Goal: Task Accomplishment & Management: Manage account settings

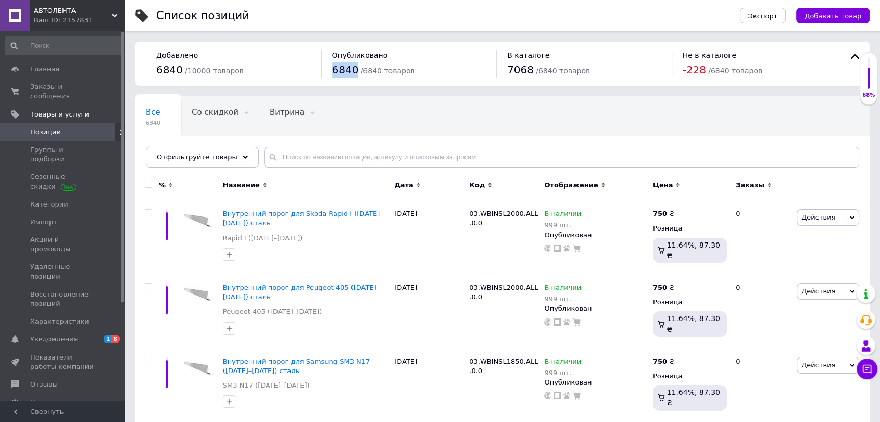
click at [55, 128] on span "Позиции" at bounding box center [45, 132] width 31 height 9
click at [58, 145] on span "Группы и подборки" at bounding box center [63, 154] width 66 height 19
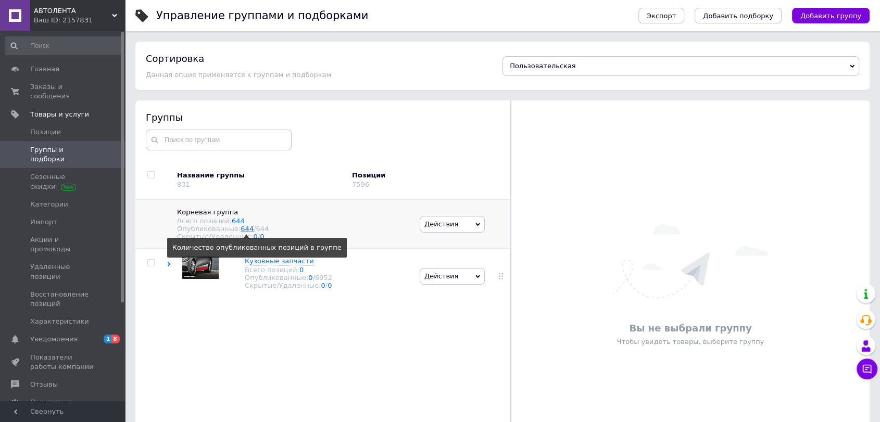
click at [242, 231] on link "644" at bounding box center [247, 229] width 13 height 8
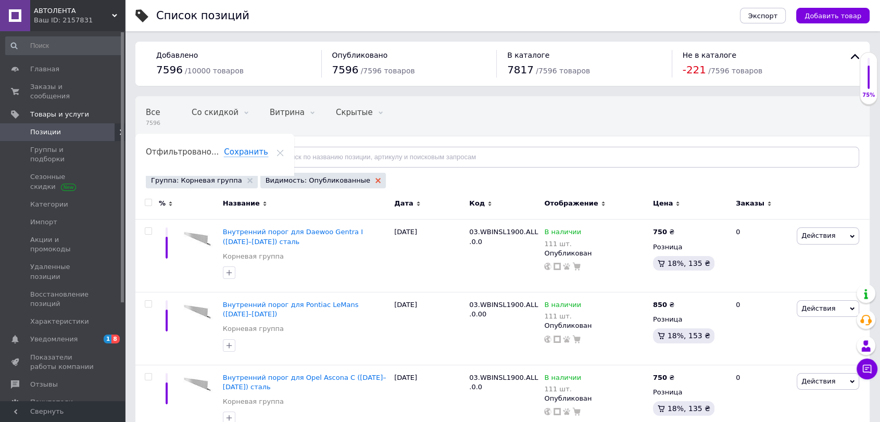
click at [375, 182] on icon at bounding box center [377, 180] width 5 height 5
drag, startPoint x: 267, startPoint y: 244, endPoint x: 279, endPoint y: 239, distance: 12.4
click at [279, 239] on div "Внутренний порог для Daewoo Gentra I ([DATE]–[DATE]) сталь" at bounding box center [306, 236] width 166 height 19
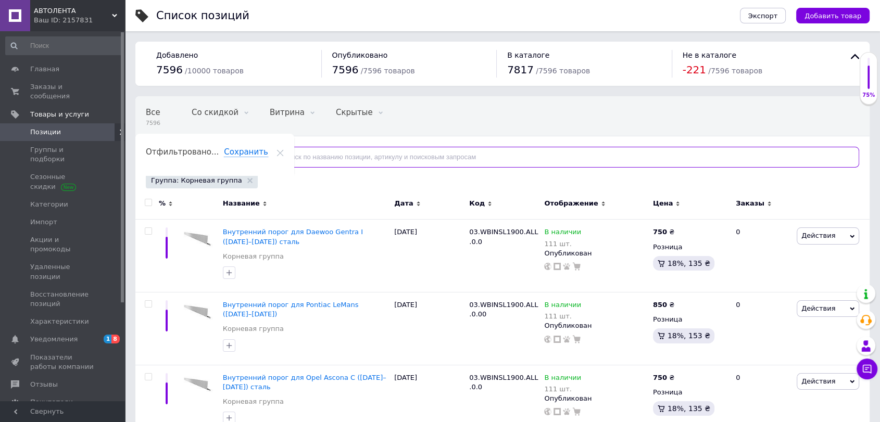
click at [302, 157] on input "text" at bounding box center [561, 157] width 595 height 21
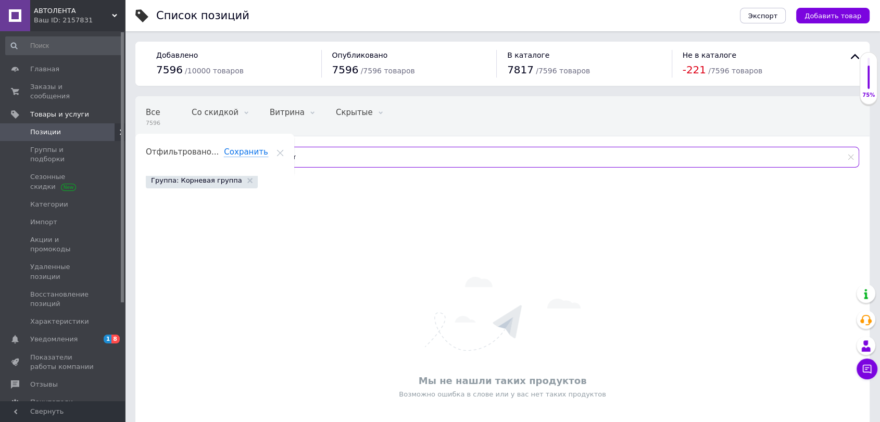
drag, startPoint x: 296, startPoint y: 157, endPoint x: 214, endPoint y: 161, distance: 81.9
click at [216, 161] on div "Отфильтруйте товары acur" at bounding box center [502, 157] width 713 height 21
drag, startPoint x: 311, startPoint y: 157, endPoint x: 221, endPoint y: 151, distance: 89.8
click at [223, 150] on div "Отфильтруйте товары Alpi" at bounding box center [502, 157] width 713 height 21
type input "Aud"
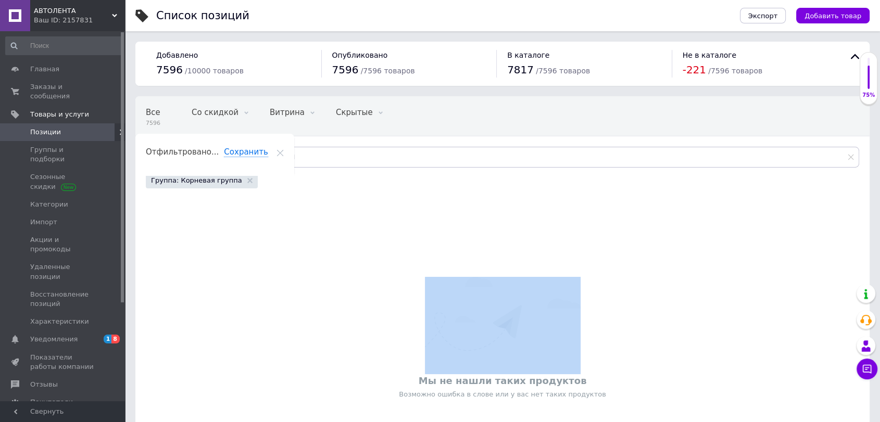
click at [233, 181] on div "Группа: Корневая группа" at bounding box center [202, 181] width 112 height 16
click at [247, 182] on icon at bounding box center [249, 180] width 5 height 5
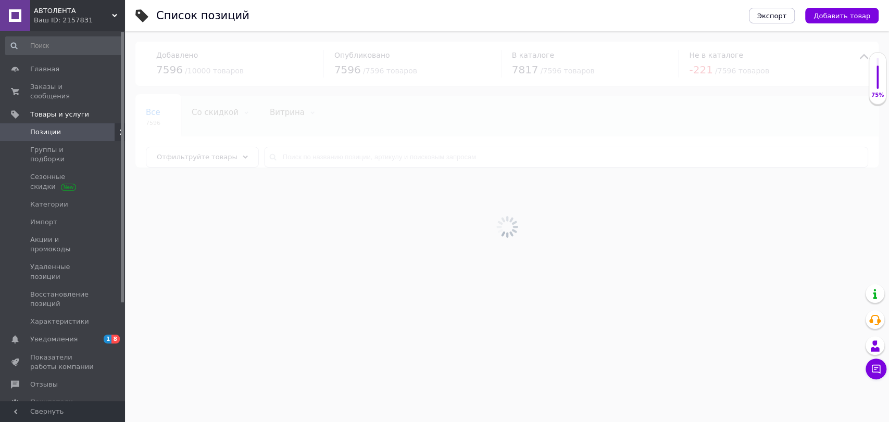
click at [234, 158] on div at bounding box center [507, 226] width 764 height 391
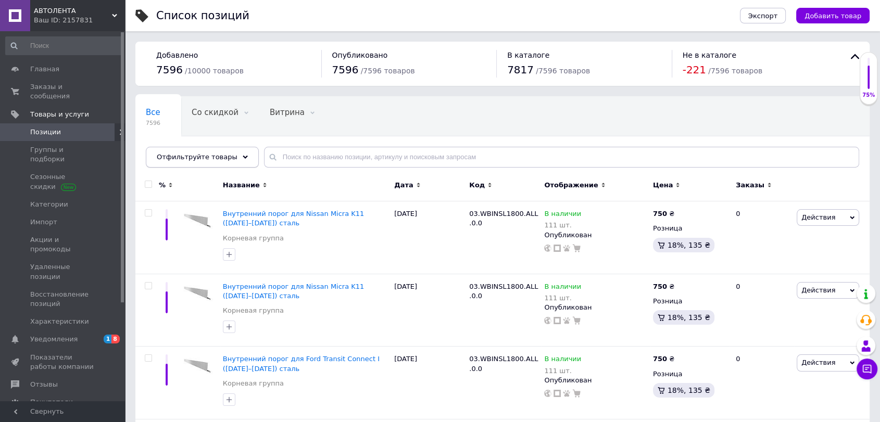
click at [243, 156] on use at bounding box center [245, 156] width 5 height 3
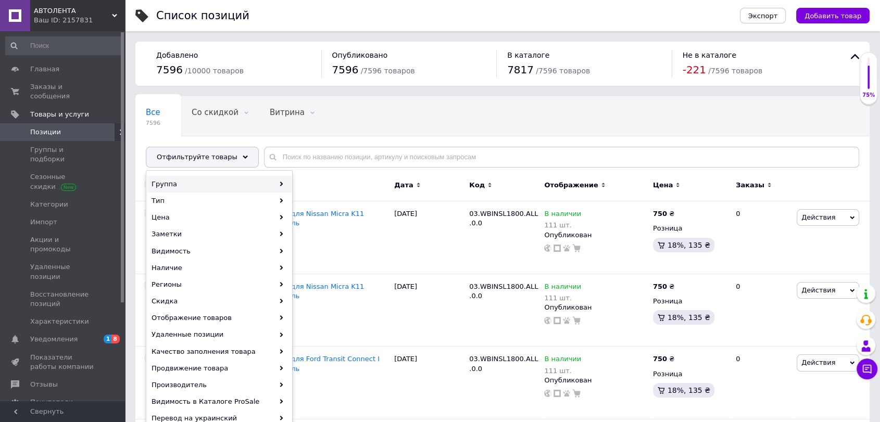
click at [243, 183] on div "Группа" at bounding box center [219, 184] width 145 height 17
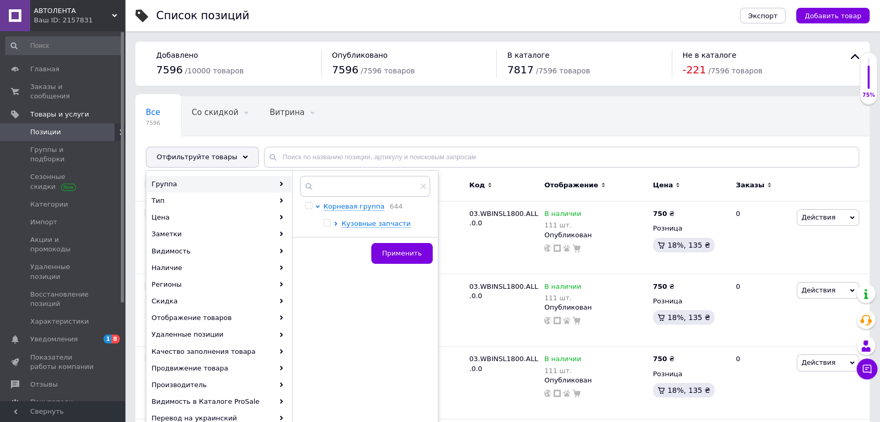
click at [309, 206] on input "checkbox" at bounding box center [308, 206] width 7 height 7
checkbox input "true"
click at [330, 222] on input "checkbox" at bounding box center [326, 223] width 7 height 7
checkbox input "false"
click at [408, 257] on span "Применить" at bounding box center [402, 253] width 40 height 8
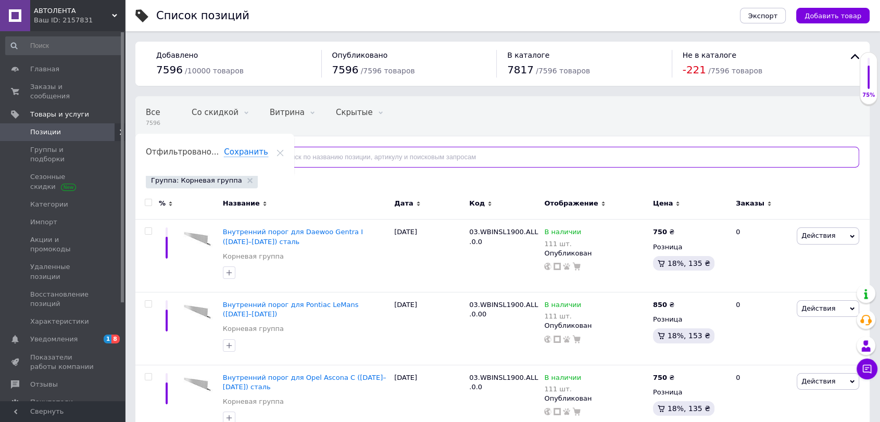
click at [319, 159] on input "text" at bounding box center [561, 157] width 595 height 21
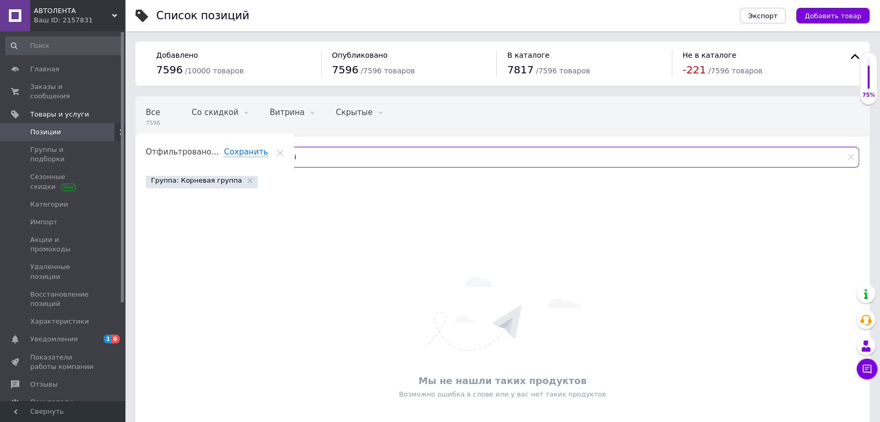
drag, startPoint x: 321, startPoint y: 160, endPoint x: 200, endPoint y: 148, distance: 121.4
click at [200, 148] on div "Отфильтруйте товары Audi" at bounding box center [502, 157] width 713 height 21
drag, startPoint x: 325, startPoint y: 157, endPoint x: 325, endPoint y: 163, distance: 6.8
click at [325, 157] on input "BMW" at bounding box center [561, 157] width 595 height 21
drag, startPoint x: 323, startPoint y: 163, endPoint x: 250, endPoint y: 154, distance: 72.9
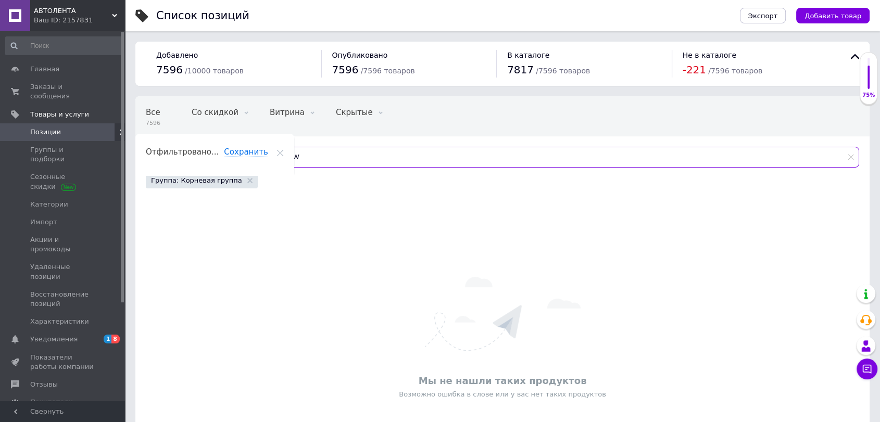
click at [264, 154] on input "BMW" at bounding box center [561, 157] width 595 height 21
type input "N"
drag, startPoint x: 296, startPoint y: 157, endPoint x: 255, endPoint y: 158, distance: 41.7
click at [264, 158] on div "Byd" at bounding box center [561, 157] width 595 height 21
drag, startPoint x: 324, startPoint y: 154, endPoint x: 159, endPoint y: 151, distance: 165.0
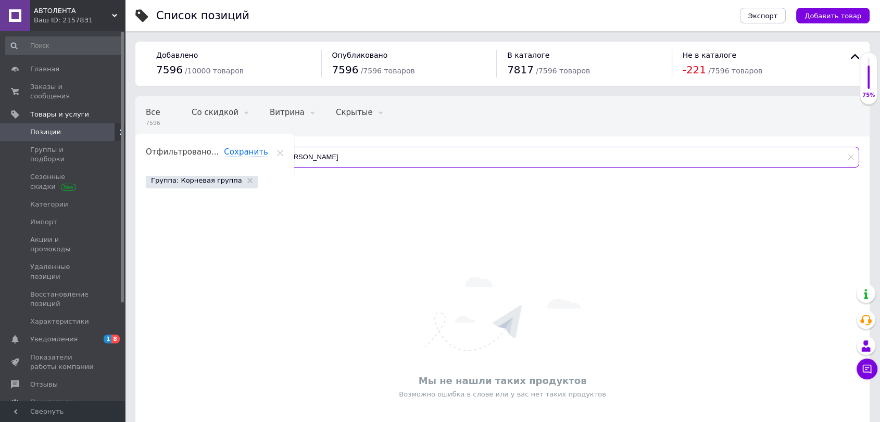
click at [155, 147] on div "Отфильтруйте товары Bui" at bounding box center [502, 157] width 713 height 21
drag, startPoint x: 315, startPoint y: 148, endPoint x: 315, endPoint y: 159, distance: 10.9
click at [315, 149] on input "Cadil" at bounding box center [561, 157] width 595 height 21
drag, startPoint x: 314, startPoint y: 156, endPoint x: 129, endPoint y: 145, distance: 185.6
click at [126, 144] on div "Список позиций Экспорт Добавить товар Добавлено 7596 / 10000 товаров Опубликова…" at bounding box center [502, 248] width 755 height 496
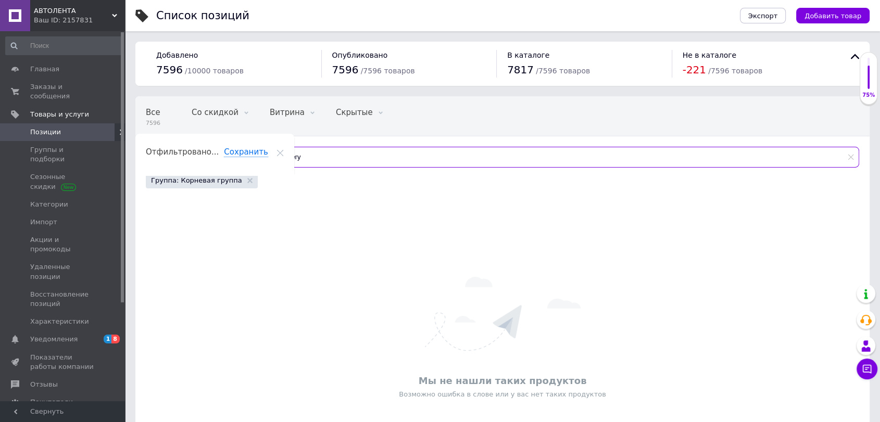
drag, startPoint x: 322, startPoint y: 156, endPoint x: 302, endPoint y: 155, distance: 20.3
click at [302, 154] on input "Chery" at bounding box center [561, 157] width 595 height 21
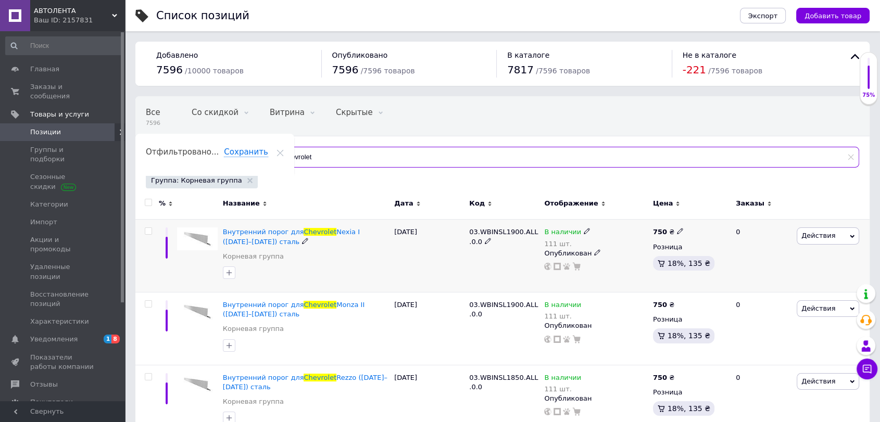
type input "Chevrolet"
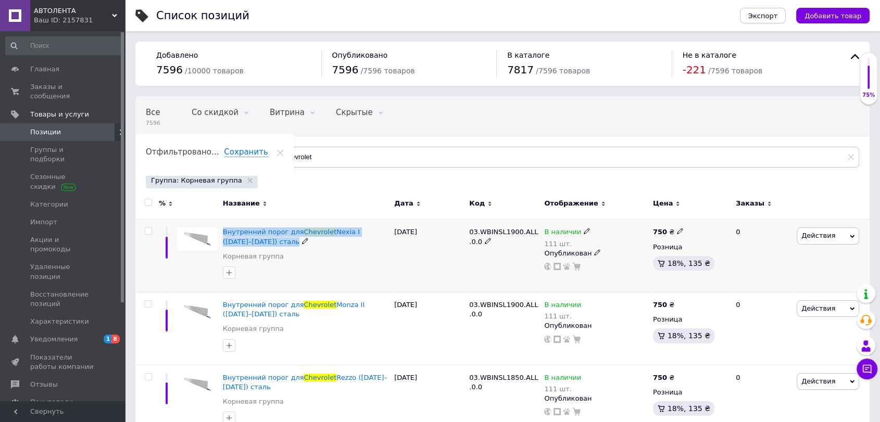
drag, startPoint x: 283, startPoint y: 238, endPoint x: 220, endPoint y: 228, distance: 63.8
click at [220, 228] on div "Внутренний порог для Chevrolet Nexia I (2008–2016) сталь Корневая группа" at bounding box center [305, 256] width 171 height 73
copy div "Внутренний порог для Chevrolet Nexia I (2008–2016) сталь"
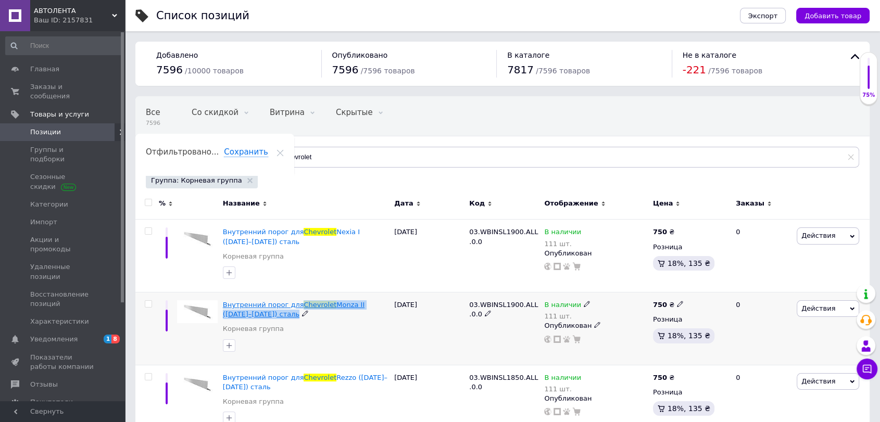
drag, startPoint x: 297, startPoint y: 317, endPoint x: 294, endPoint y: 302, distance: 14.8
click at [294, 302] on div "Внутренний порог для Chevrolet Monza II (1991–1996) сталь" at bounding box center [306, 309] width 166 height 19
copy div "Chevrolet Monza II (1991–1996) сталь"
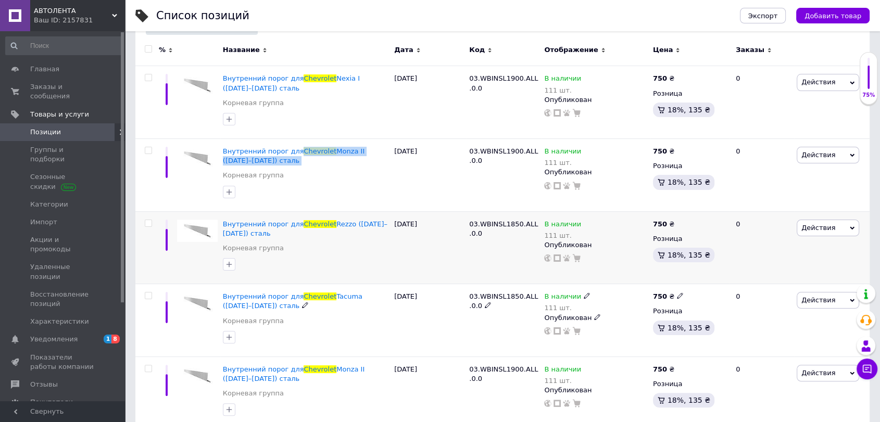
scroll to position [173, 0]
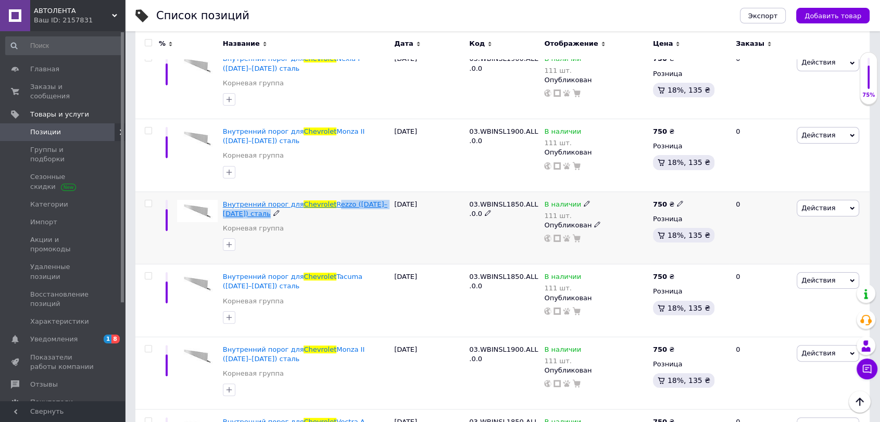
drag, startPoint x: 332, startPoint y: 212, endPoint x: 325, endPoint y: 201, distance: 12.9
click at [325, 201] on div "Внутренний порог для Chevrolet Rezzo (2004–2008) сталь" at bounding box center [306, 209] width 166 height 19
copy div "Rezzo (2004–2008) сталь"
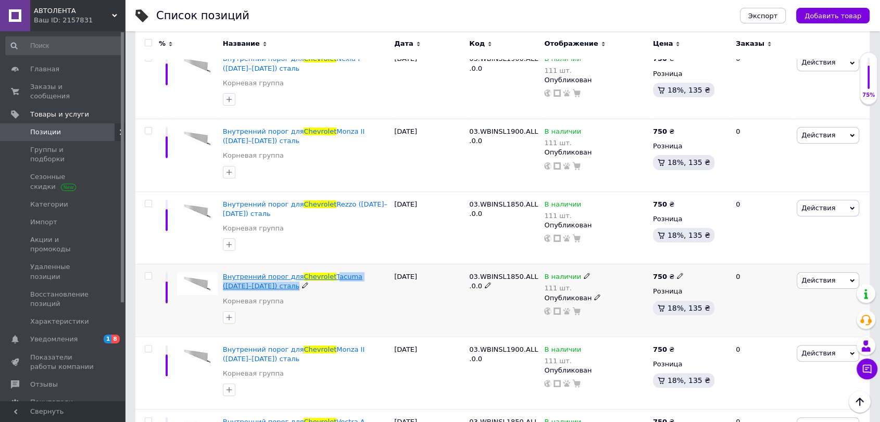
drag, startPoint x: 366, startPoint y: 284, endPoint x: 325, endPoint y: 276, distance: 42.0
click at [325, 276] on div "Внутренний порог для Chevrolet Tacuma (2004–2008) сталь" at bounding box center [306, 281] width 166 height 19
copy div "Tacuma (2004–2008) сталь"
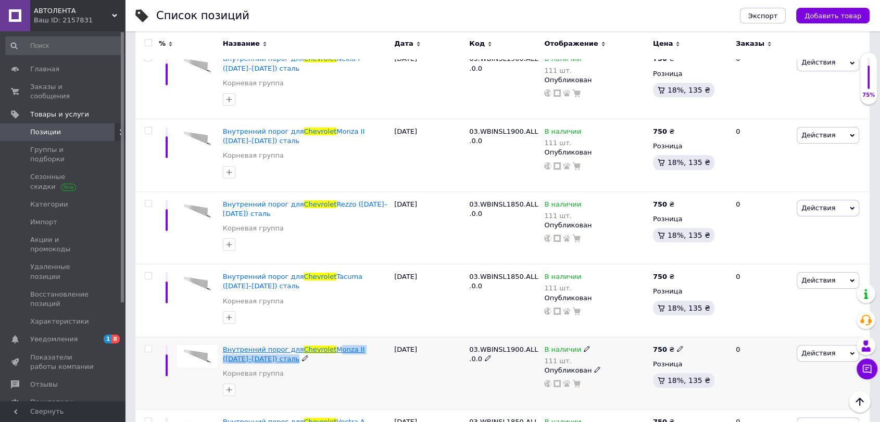
drag, startPoint x: 351, startPoint y: 354, endPoint x: 325, endPoint y: 349, distance: 26.4
click at [325, 349] on div "Внутренний порог для Chevrolet Monza II (1982–1992) сталь" at bounding box center [306, 354] width 166 height 19
copy div "Monza II (1982–1992) сталь"
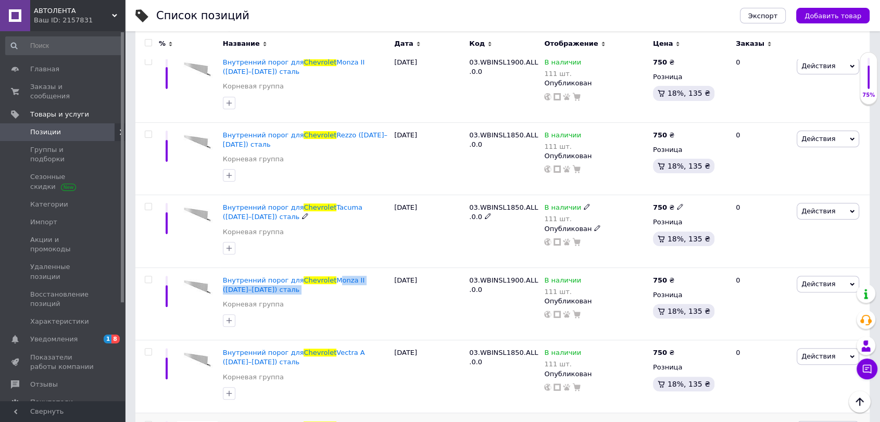
scroll to position [347, 0]
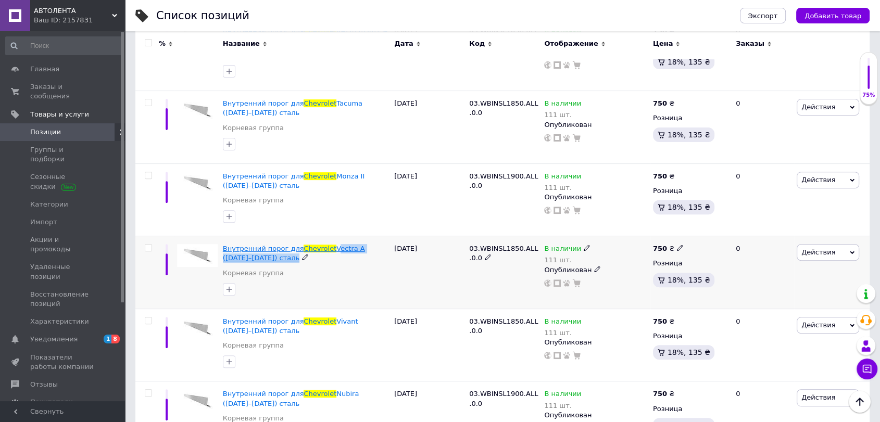
drag, startPoint x: 369, startPoint y: 259, endPoint x: 325, endPoint y: 247, distance: 45.0
click at [325, 247] on div "Внутренний порог для Chevrolet Vectra A (1992–1996) сталь" at bounding box center [306, 253] width 166 height 19
copy div "Vectra A (1992–1996) сталь"
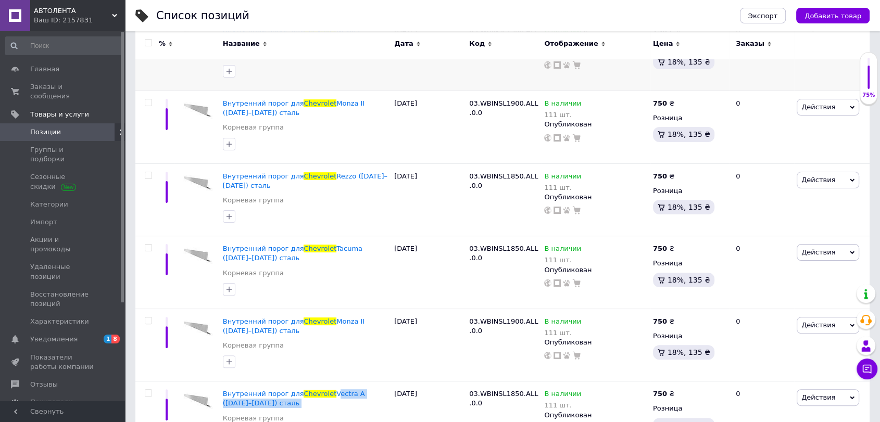
scroll to position [404, 0]
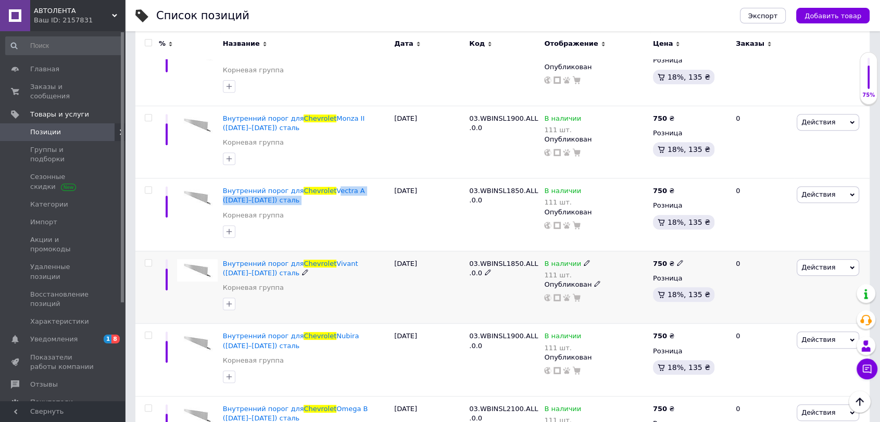
copy div "Vectra A (1992–1996) сталь"
drag, startPoint x: 364, startPoint y: 274, endPoint x: 326, endPoint y: 262, distance: 39.3
click at [326, 263] on div "Внутренний порог для Chevrolet Vivant (2004–2008) сталь" at bounding box center [306, 268] width 166 height 19
copy div "Vivant (2004–2008) сталь"
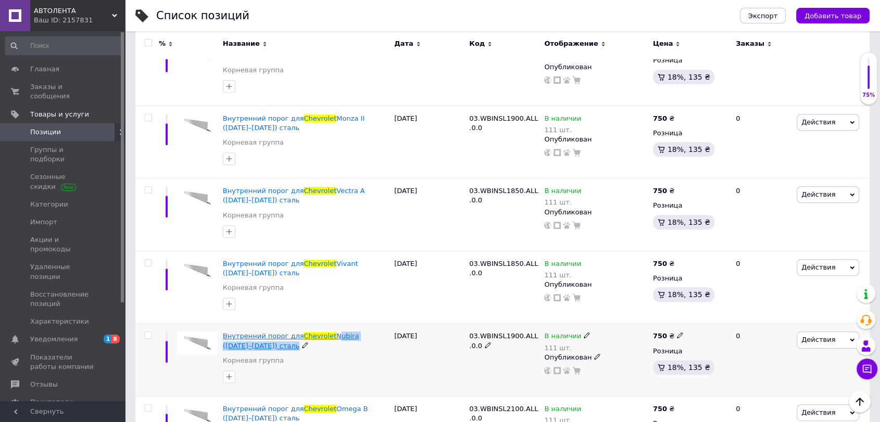
drag, startPoint x: 341, startPoint y: 338, endPoint x: 326, endPoint y: 336, distance: 15.8
click at [325, 336] on div "Внутренний порог для Chevrolet Nubira (2002–2010) сталь" at bounding box center [306, 341] width 166 height 19
copy div "Nubira (2002–2010) сталь"
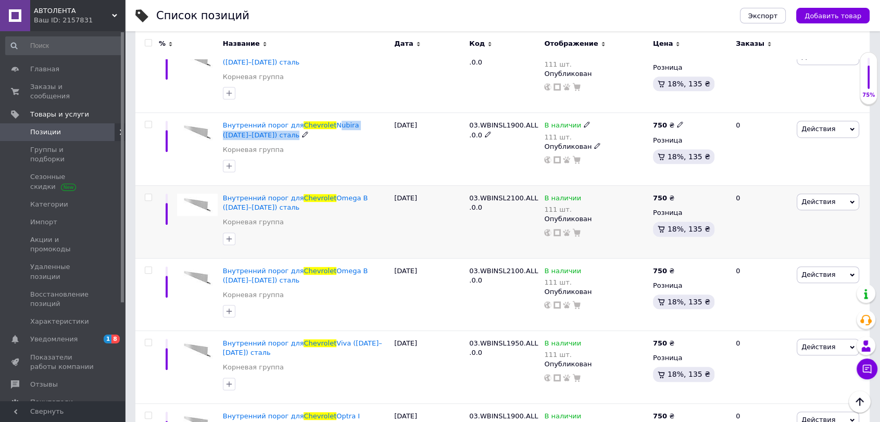
scroll to position [636, 0]
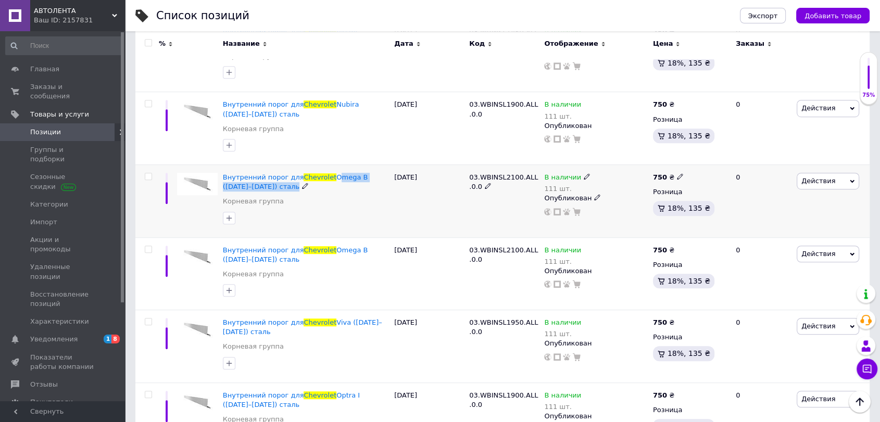
drag, startPoint x: 358, startPoint y: 185, endPoint x: 337, endPoint y: 163, distance: 29.5
click at [326, 178] on div "Внутренний порог для Chevrolet Omega B (1998–2005) сталь" at bounding box center [306, 182] width 166 height 19
copy div "Omega B (1998–2005) сталь"
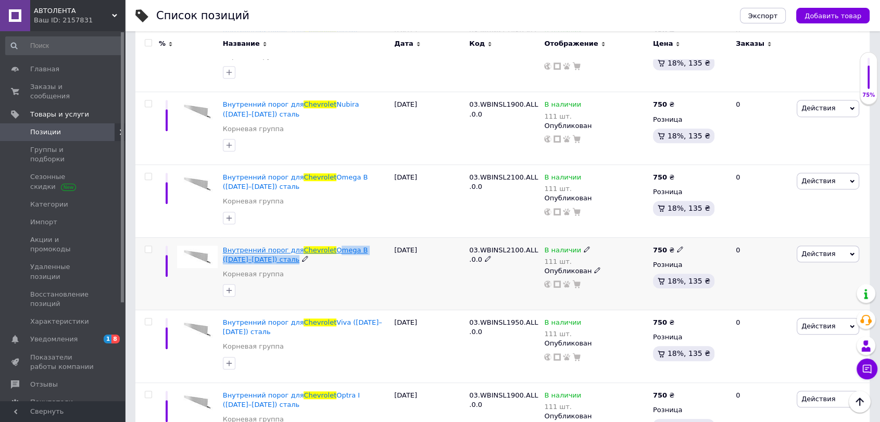
drag, startPoint x: 337, startPoint y: 256, endPoint x: 327, endPoint y: 251, distance: 11.2
click at [327, 251] on div "Внутренний порог для Chevrolet Omega B (2005–2007) сталь" at bounding box center [306, 255] width 166 height 19
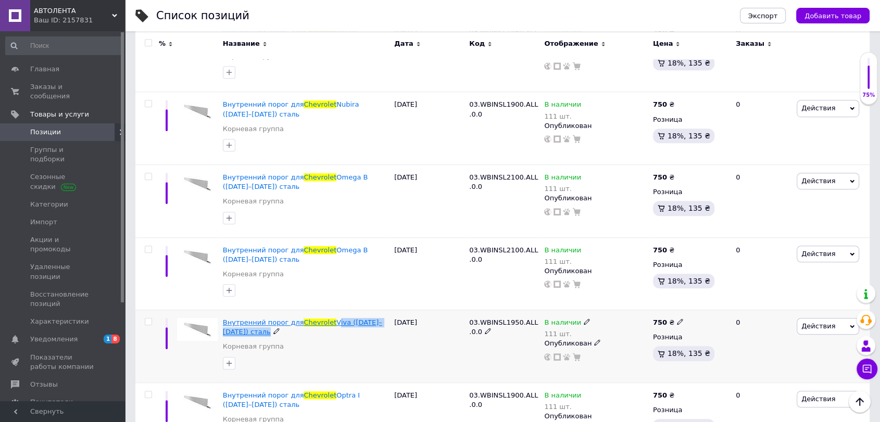
drag, startPoint x: 359, startPoint y: 332, endPoint x: 326, endPoint y: 320, distance: 34.7
click at [326, 320] on div "Внутренний порог для Chevrolet Viva (2004–2008) сталь" at bounding box center [306, 327] width 166 height 19
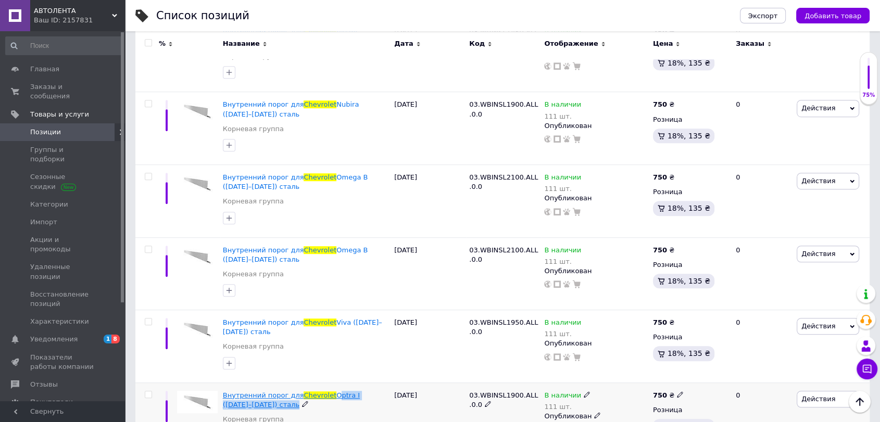
drag, startPoint x: 327, startPoint y: 401, endPoint x: 326, endPoint y: 394, distance: 6.8
click at [326, 394] on div "Внутренний порог для Chevrolet Optra I (2003–2009) сталь" at bounding box center [306, 400] width 166 height 19
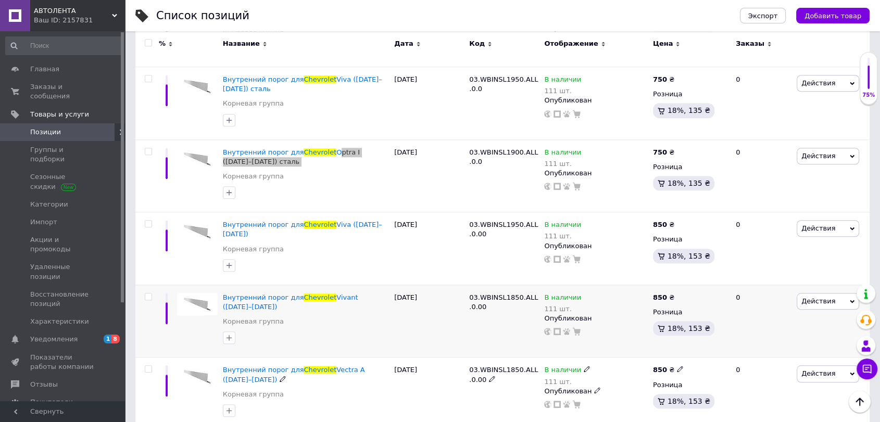
scroll to position [867, 0]
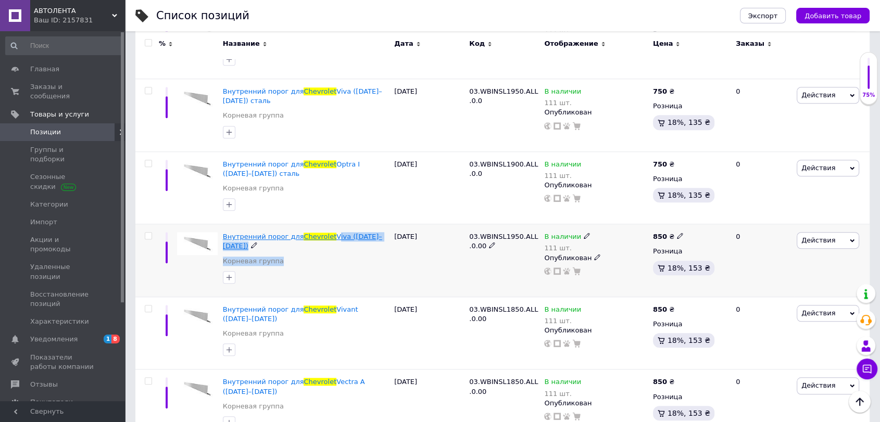
drag, startPoint x: 358, startPoint y: 242, endPoint x: 326, endPoint y: 238, distance: 32.0
click at [326, 238] on div "Внутренний порог для Chevrolet Viva (2004–2008) Корневая группа" at bounding box center [306, 251] width 166 height 39
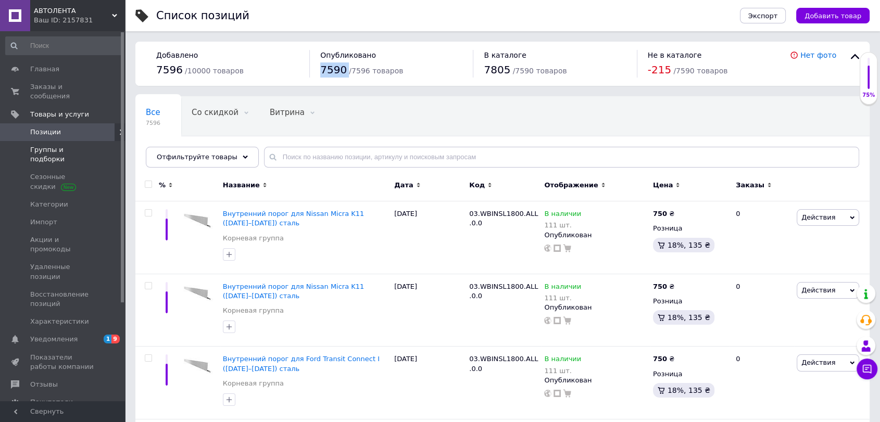
click at [51, 145] on span "Группы и подборки" at bounding box center [63, 154] width 66 height 19
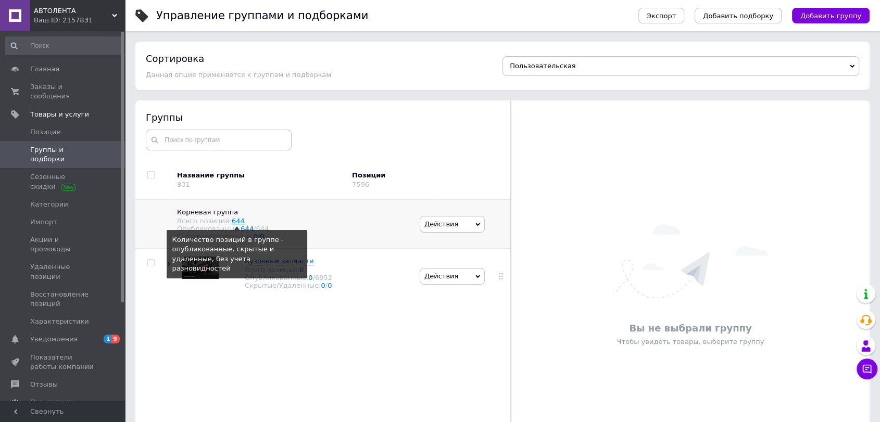
click at [237, 221] on link "644" at bounding box center [238, 221] width 13 height 8
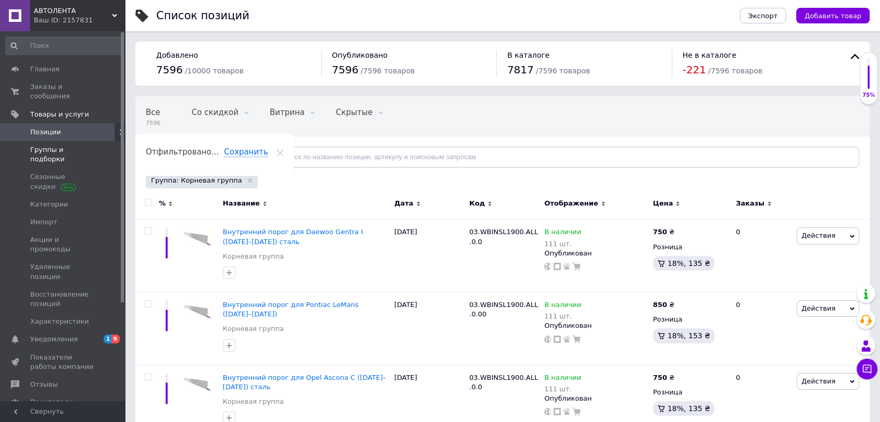
click at [77, 145] on span "Группы и подборки" at bounding box center [63, 154] width 66 height 19
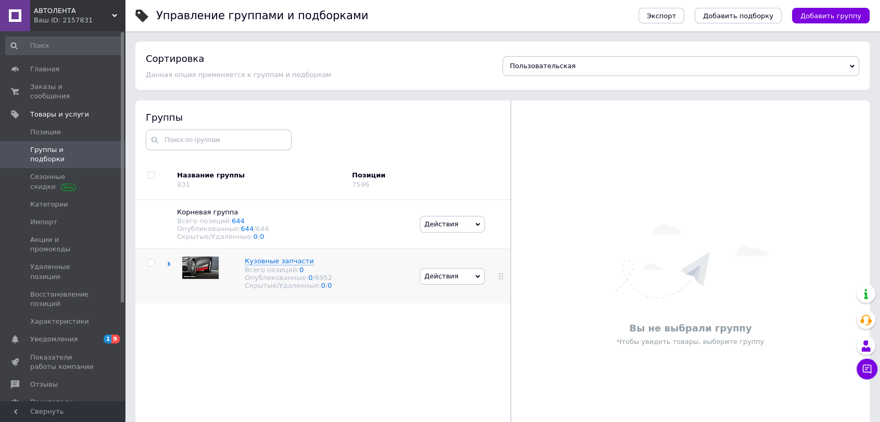
click at [168, 271] on div "Кузовные запчасти Всего позиций: 0 Опубликованные: 0 / 6952 Скрытые/Удаленные: …" at bounding box center [292, 276] width 250 height 55
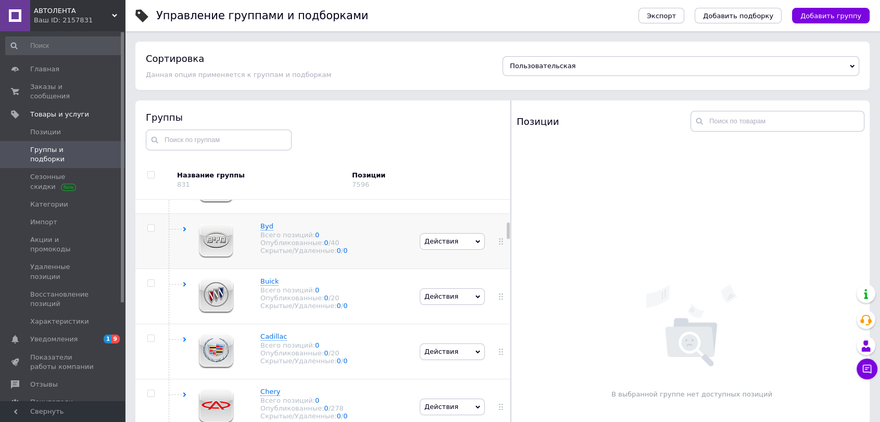
scroll to position [404, 0]
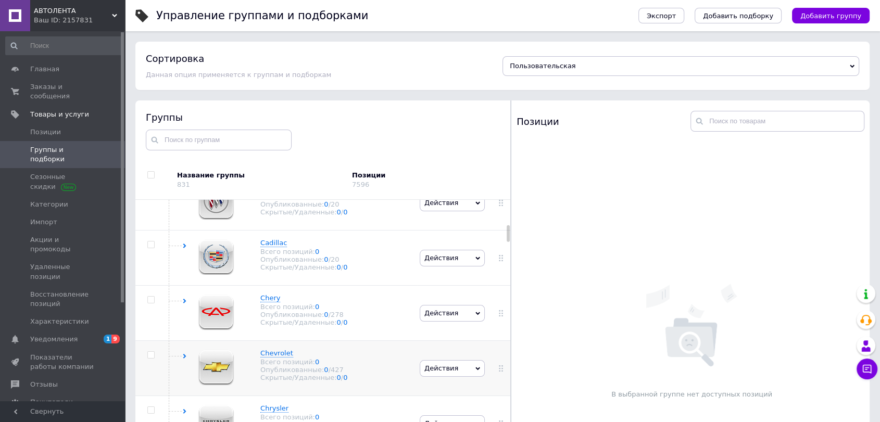
click at [465, 373] on span "Действия" at bounding box center [452, 368] width 65 height 17
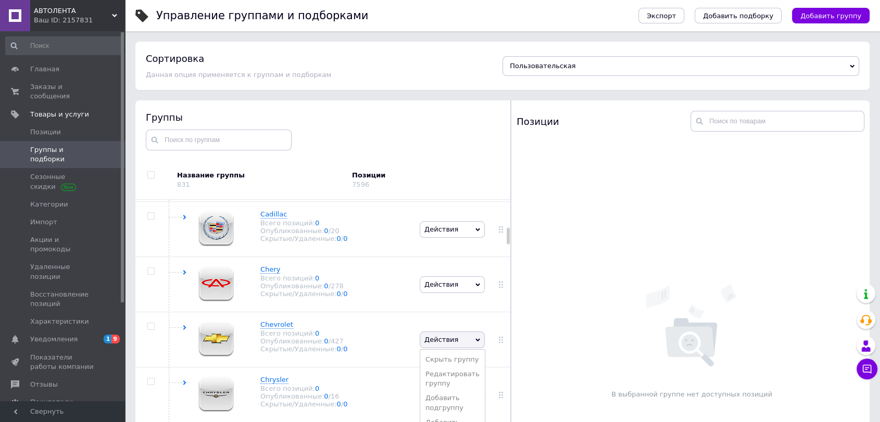
scroll to position [521, 0]
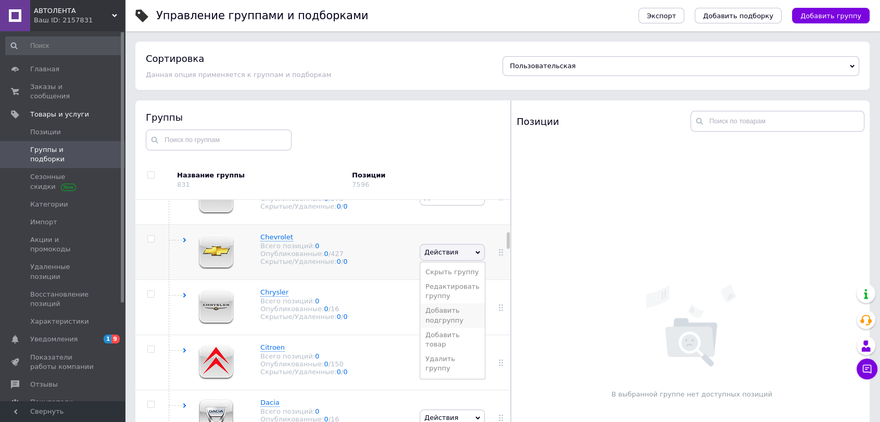
click at [440, 320] on li "Добавить подгруппу" at bounding box center [452, 315] width 65 height 24
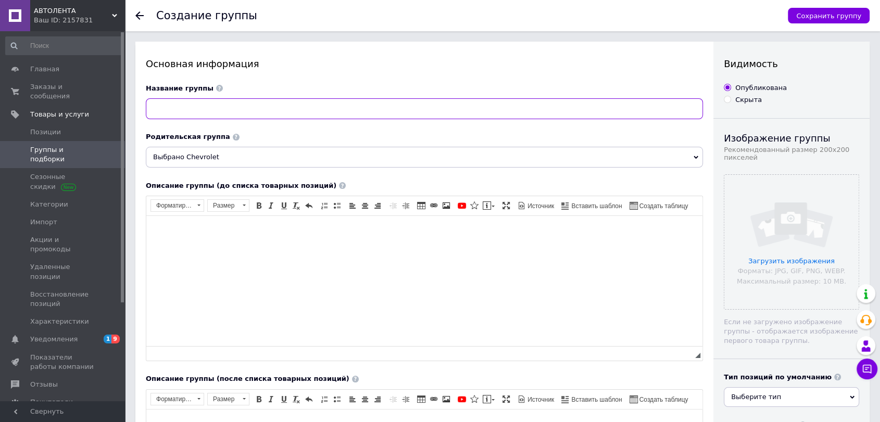
click at [226, 113] on input at bounding box center [424, 108] width 557 height 21
paste input "Vectra A ([DATE]–[DATE])"
drag, startPoint x: 154, startPoint y: 103, endPoint x: 32, endPoint y: 104, distance: 122.3
click at [32, 104] on div "АВТОЛЕНТА Ваш ID: 2157831 Сайт АВТОЛЕНТА Кабинет покупателя Проверить состояние…" at bounding box center [440, 389] width 880 height 778
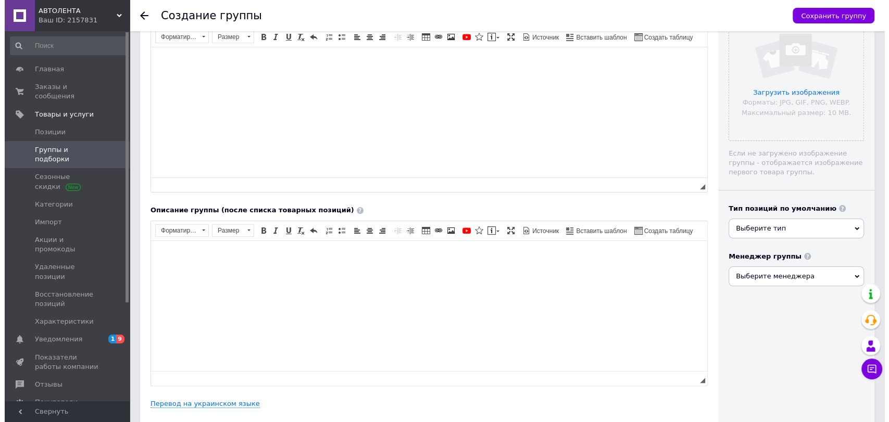
scroll to position [231, 0]
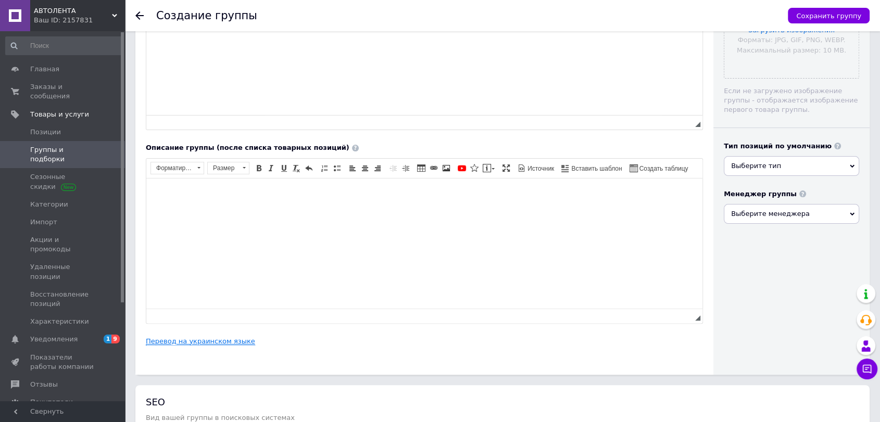
type input "Vectra A ([DATE]–[DATE])"
click at [203, 339] on link "Перевод на украинском языке" at bounding box center [200, 341] width 109 height 8
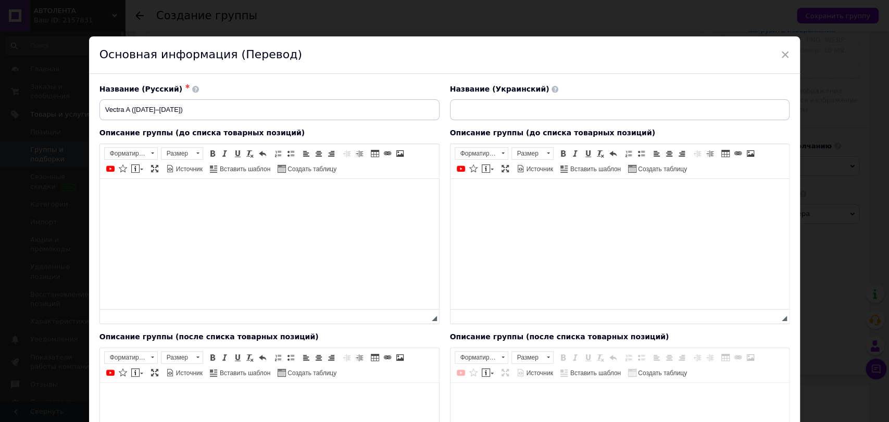
scroll to position [0, 0]
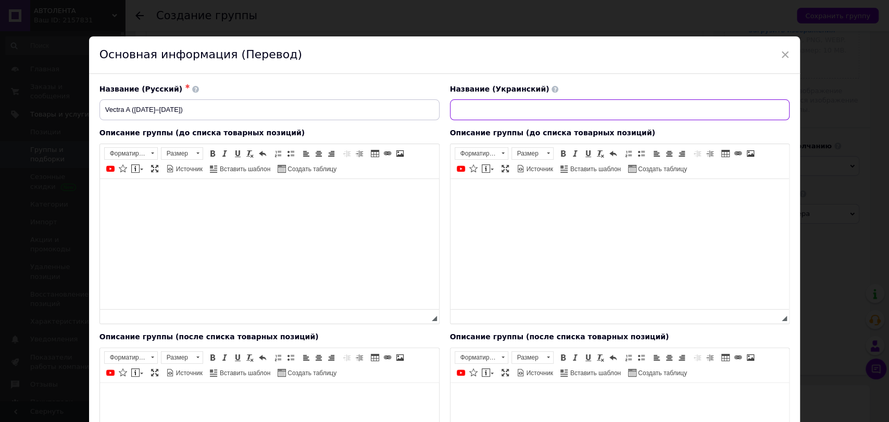
click at [490, 111] on input at bounding box center [620, 109] width 340 height 21
paste input "Vectra A ([DATE]–[DATE])"
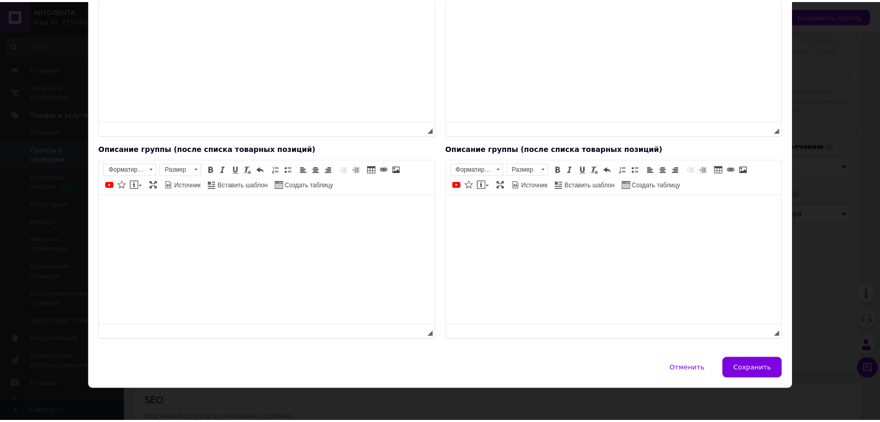
scroll to position [190, 0]
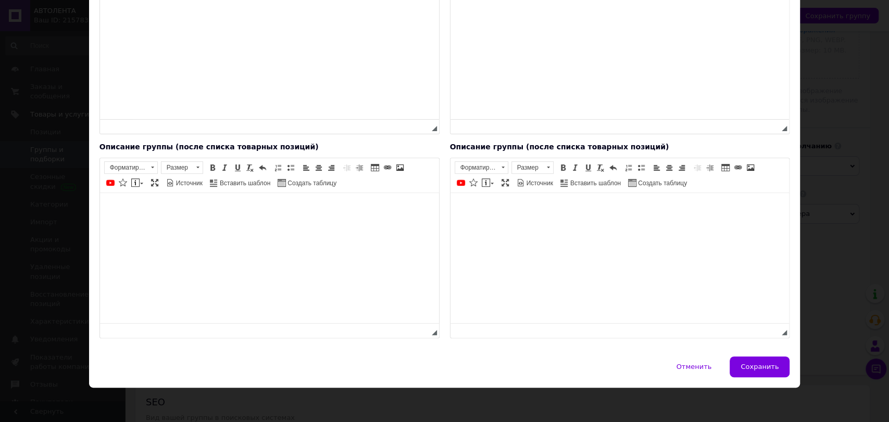
type input "Vectra A ([DATE]–[DATE])"
click at [769, 371] on button "Сохранить" at bounding box center [759, 367] width 60 height 21
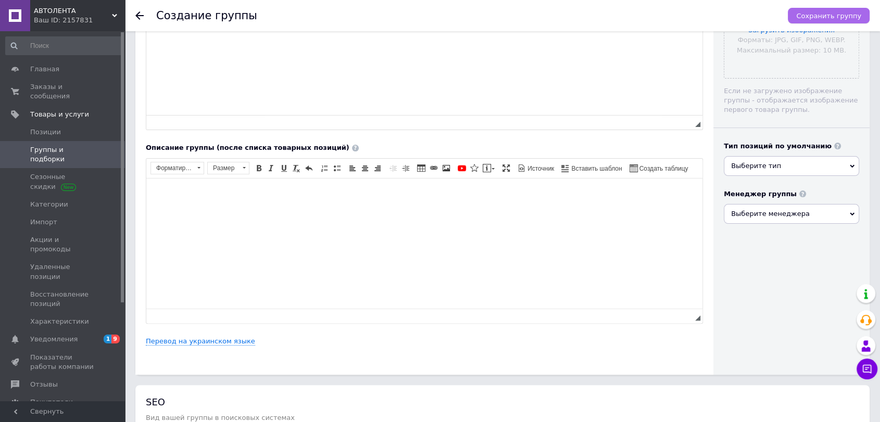
click at [808, 8] on button "Сохранить группу" at bounding box center [829, 16] width 82 height 16
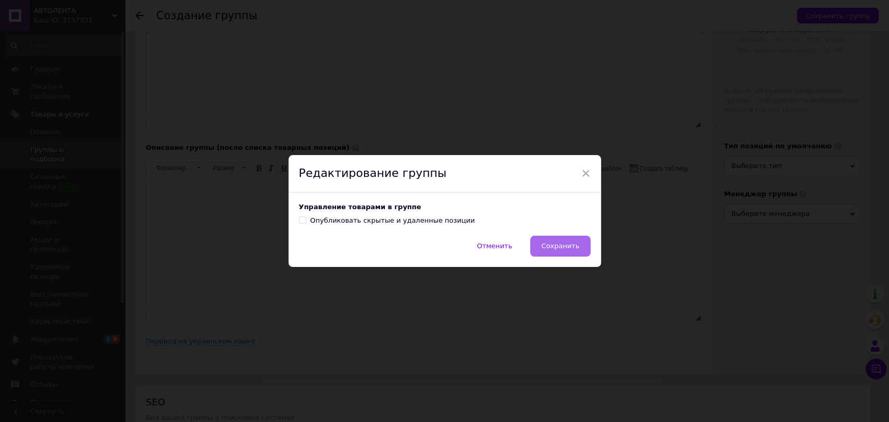
click at [570, 237] on button "Сохранить" at bounding box center [560, 246] width 60 height 21
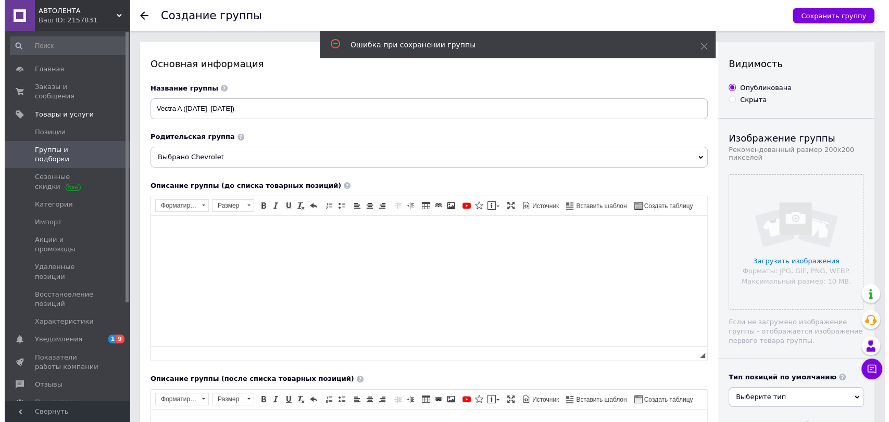
scroll to position [0, 0]
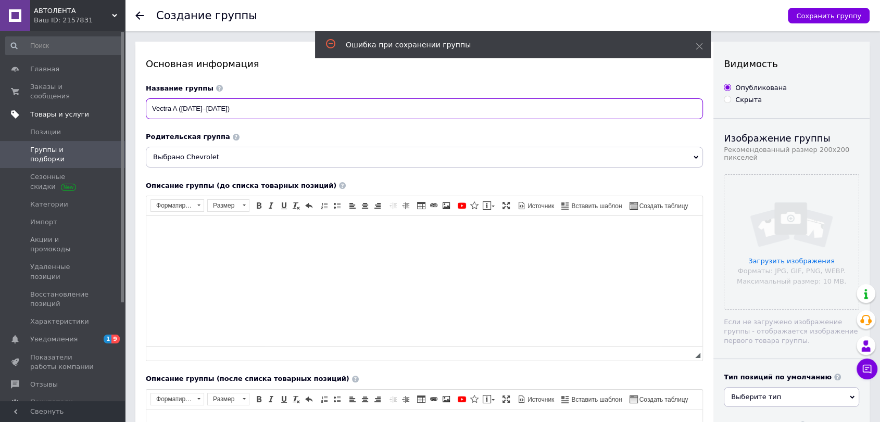
drag, startPoint x: 262, startPoint y: 114, endPoint x: 68, endPoint y: 102, distance: 195.1
click at [71, 102] on div "АВТОЛЕНТА Ваш ID: 2157831 Сайт АВТОЛЕНТА Кабинет покупателя Проверить состояние…" at bounding box center [440, 389] width 880 height 778
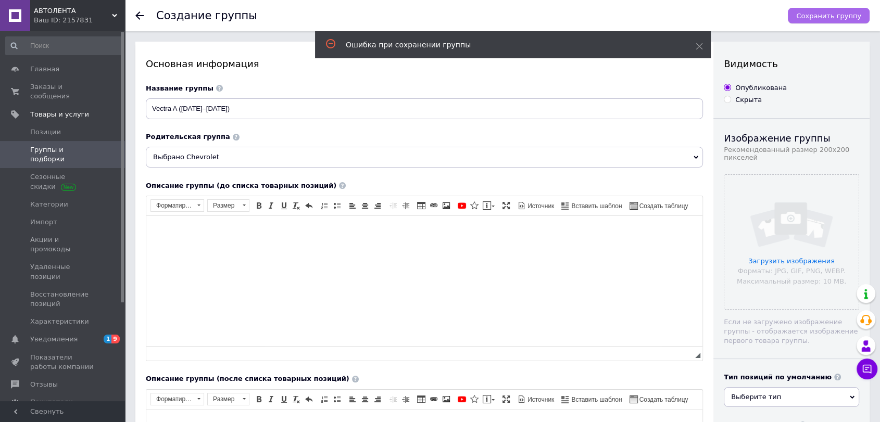
click at [809, 18] on span "Сохранить группу" at bounding box center [828, 16] width 65 height 8
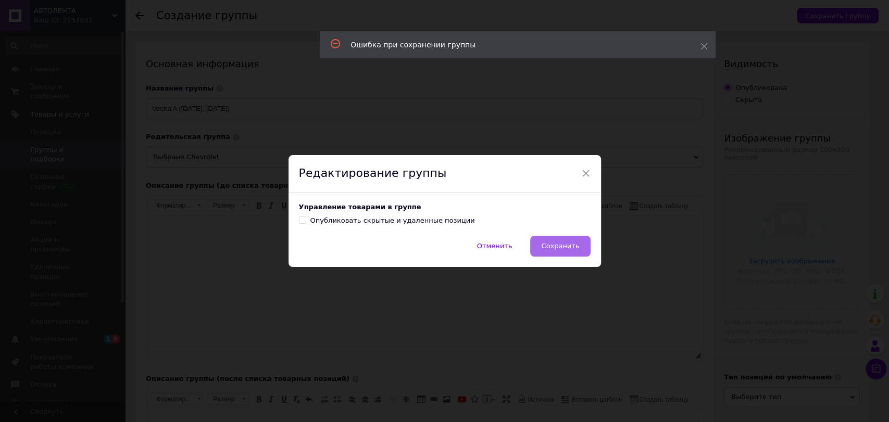
click at [563, 240] on button "Сохранить" at bounding box center [560, 246] width 60 height 21
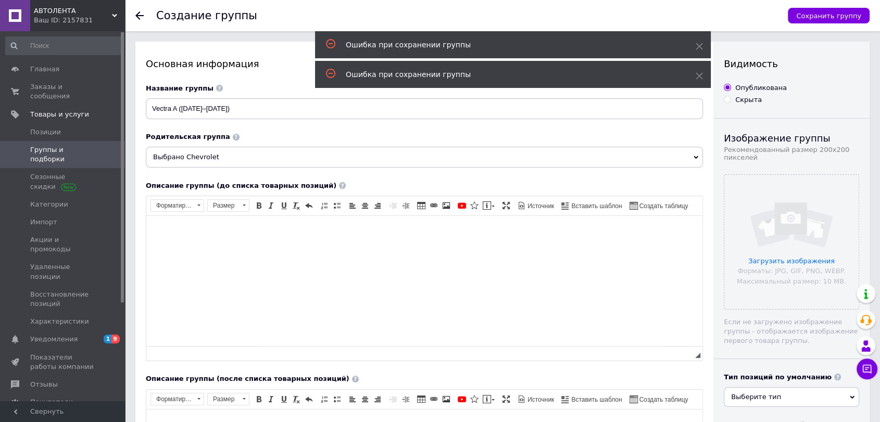
click at [42, 145] on span "Группы и подборки" at bounding box center [63, 154] width 66 height 19
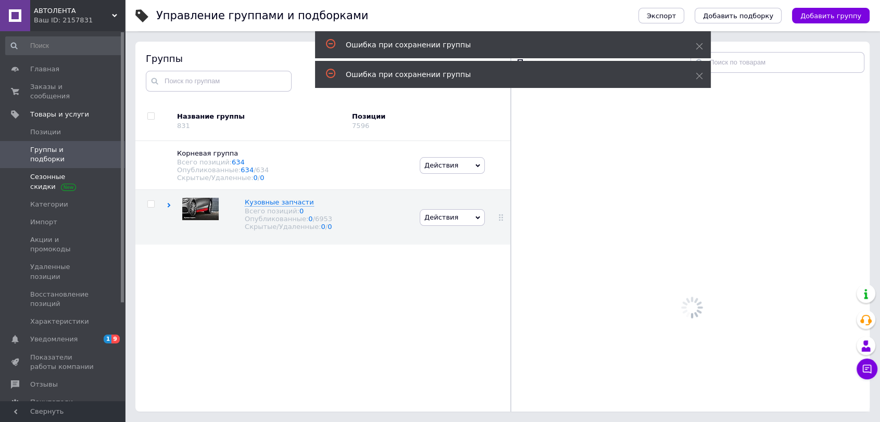
scroll to position [59, 0]
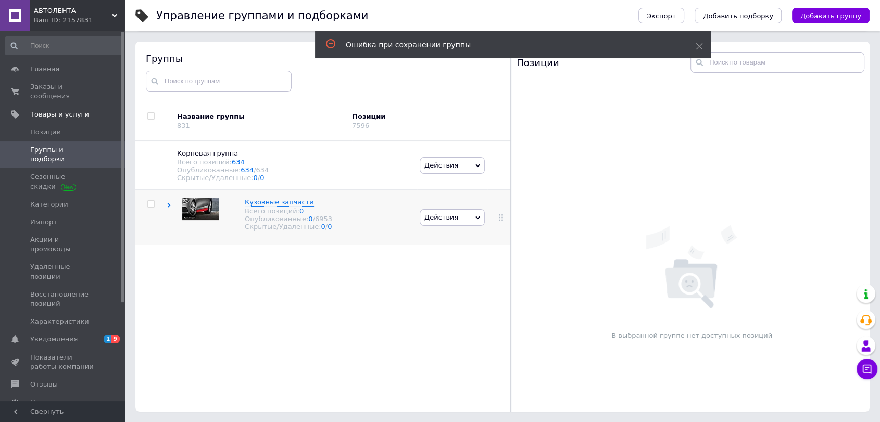
click at [167, 208] on icon at bounding box center [169, 205] width 5 height 5
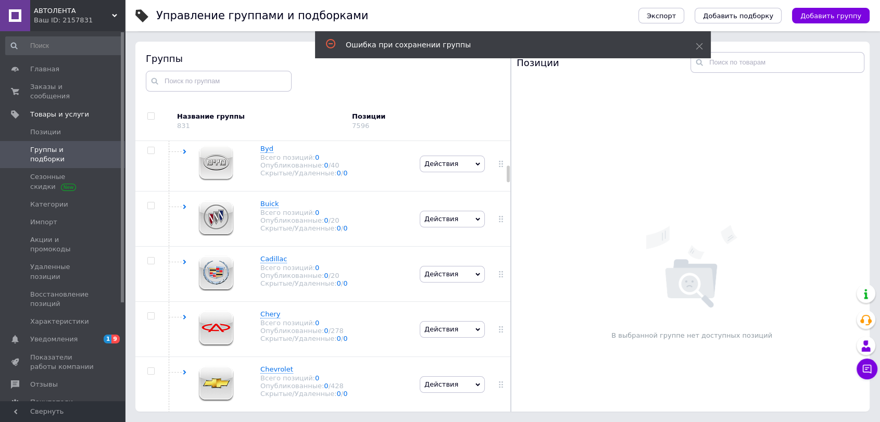
scroll to position [462, 0]
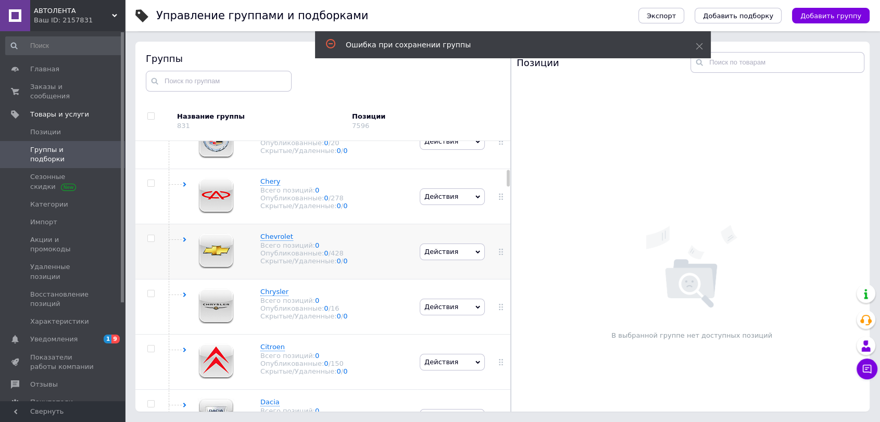
click at [475, 254] on icon at bounding box center [477, 252] width 5 height 5
click at [453, 313] on li "Добавить подгруппу" at bounding box center [452, 315] width 65 height 24
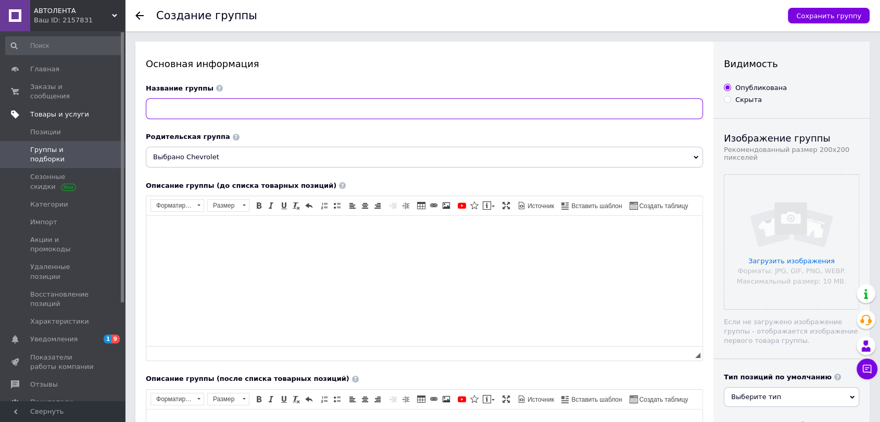
drag, startPoint x: 184, startPoint y: 104, endPoint x: 91, endPoint y: 100, distance: 93.2
click at [88, 97] on div "АВТОЛЕНТА Ваш ID: 2157831 Сайт АВТОЛЕНТА Кабинет покупателя Проверить состояние…" at bounding box center [440, 389] width 880 height 778
paste input "Vectra A ([DATE]–[DATE])"
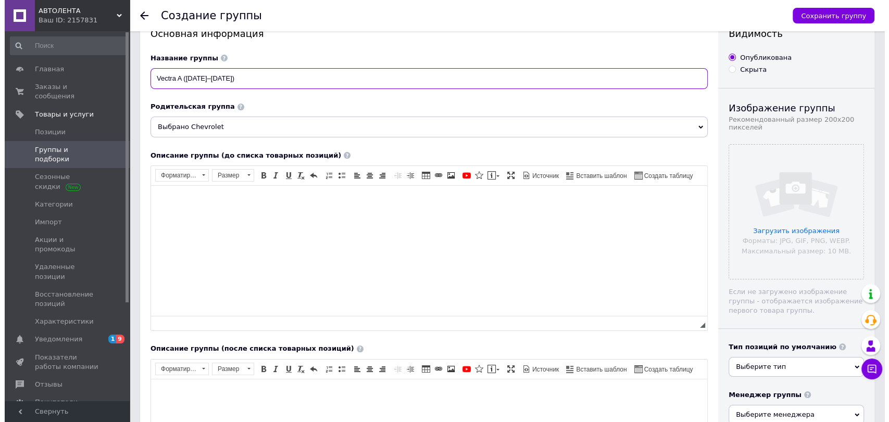
scroll to position [173, 0]
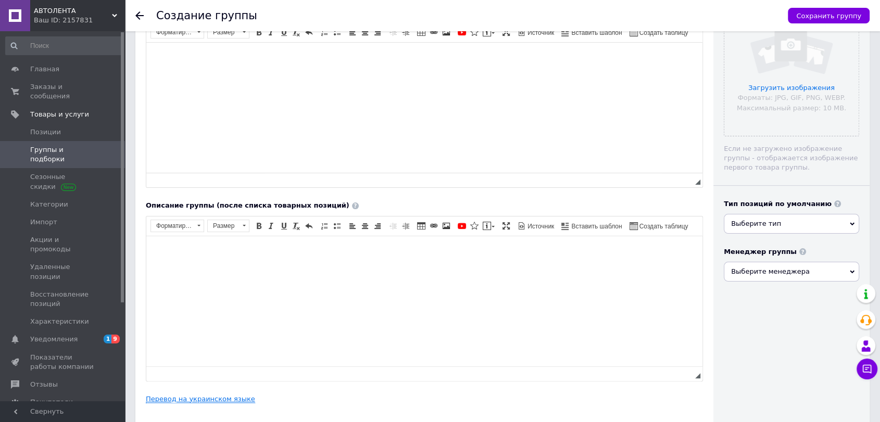
type input "Vectra A ([DATE]–[DATE])"
click at [184, 402] on link "Перевод на украинском языке" at bounding box center [200, 399] width 109 height 8
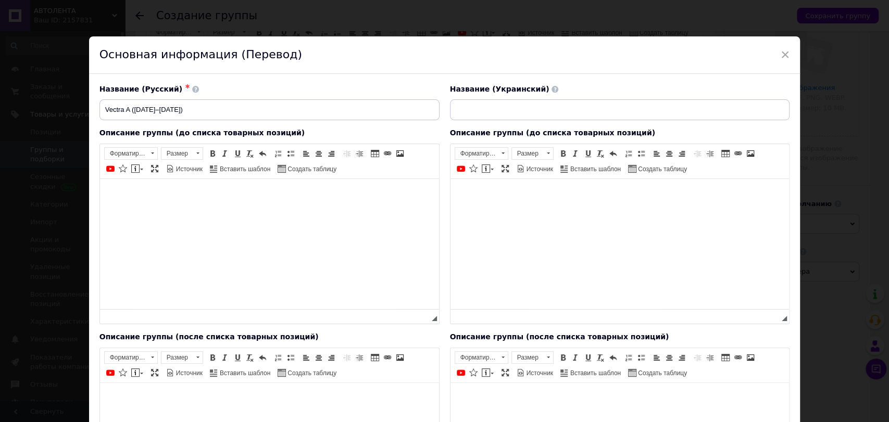
scroll to position [0, 0]
click at [457, 118] on input at bounding box center [620, 109] width 340 height 21
paste input "Vectra A ([DATE]–[DATE])"
drag, startPoint x: 402, startPoint y: 113, endPoint x: 325, endPoint y: 107, distance: 77.3
click at [325, 107] on div "Название (Русский) ✱ Vectra A ([DATE]–[DATE]) Название (Украинский) Vectra A ([…" at bounding box center [444, 102] width 701 height 47
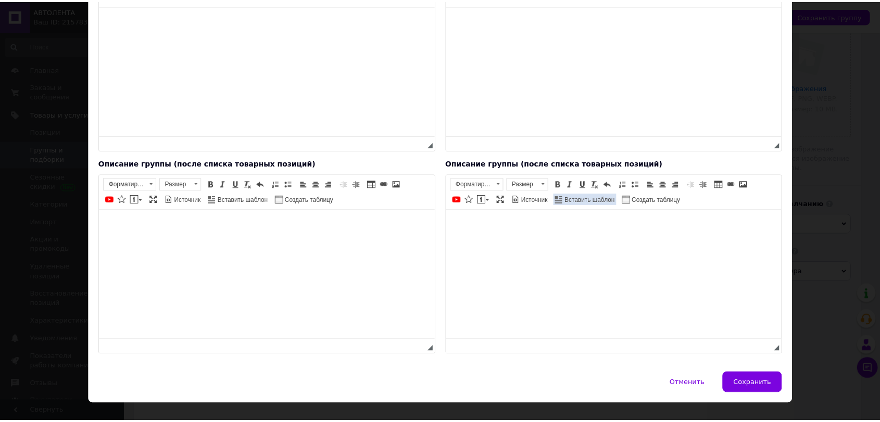
scroll to position [190, 0]
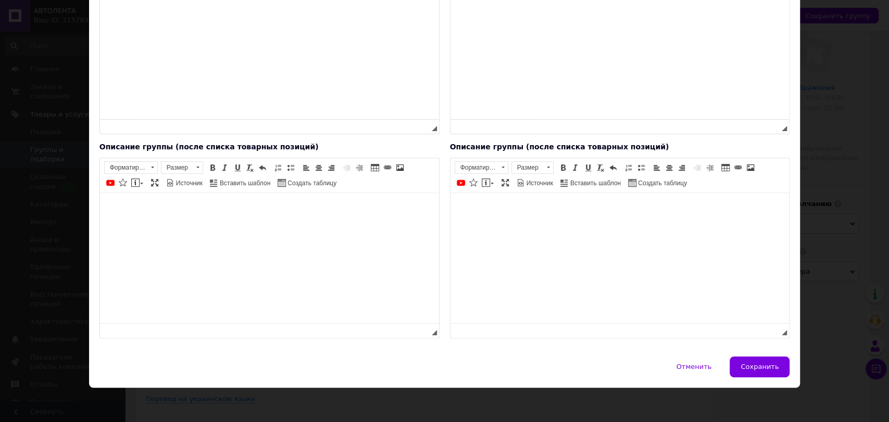
type input "Vectra A ([DATE]–[DATE])"
click at [780, 360] on button "Сохранить" at bounding box center [759, 367] width 60 height 21
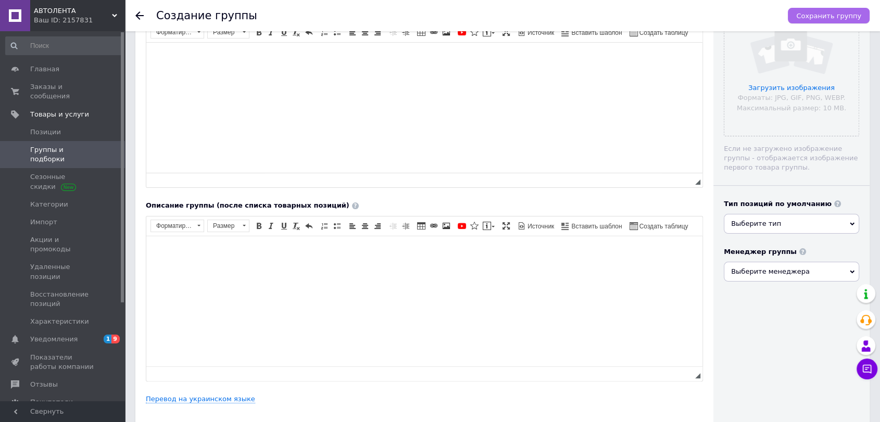
click at [825, 16] on span "Сохранить группу" at bounding box center [828, 16] width 65 height 8
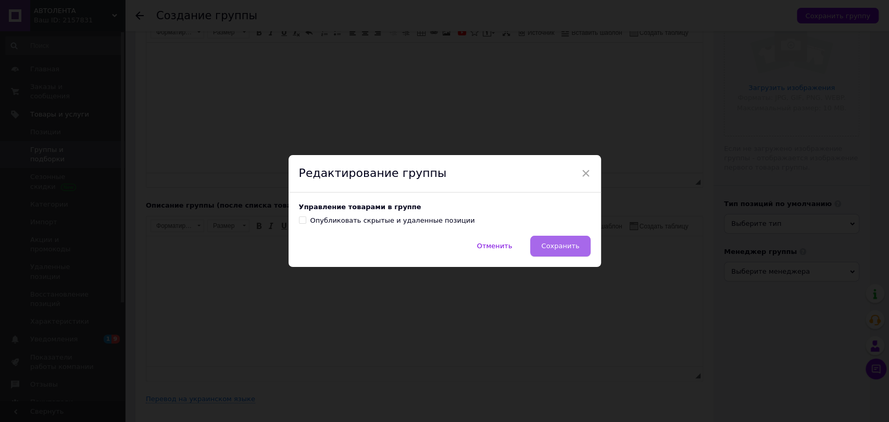
click at [566, 242] on button "Сохранить" at bounding box center [560, 246] width 60 height 21
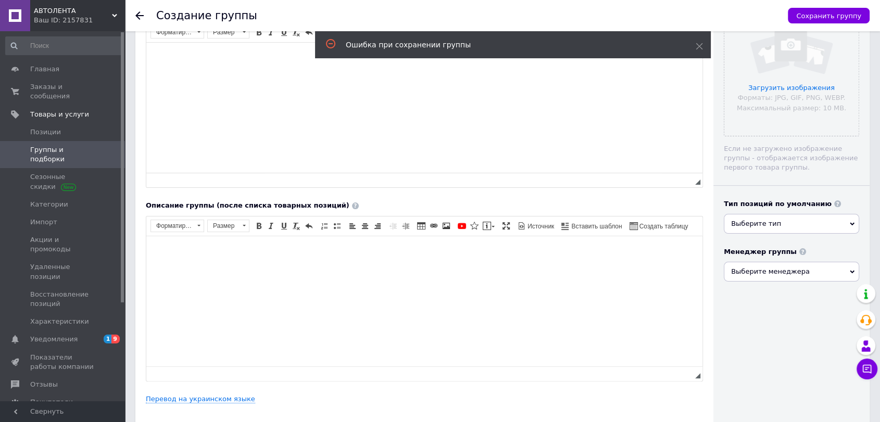
click at [334, 43] on icon at bounding box center [330, 44] width 10 height 10
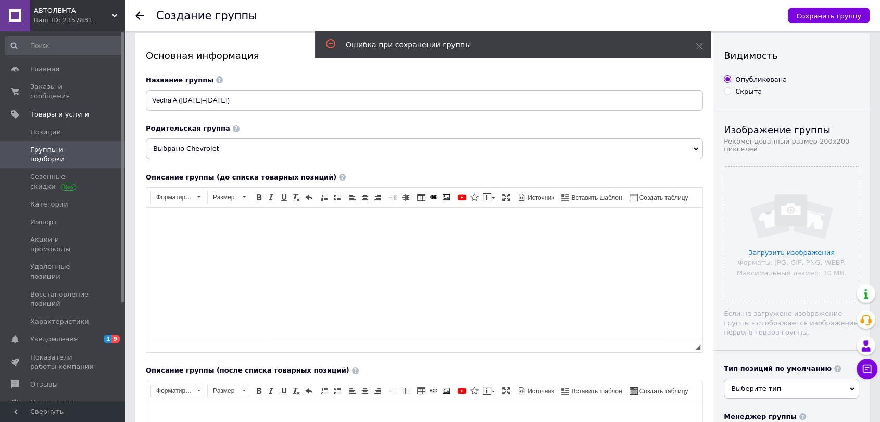
scroll to position [0, 0]
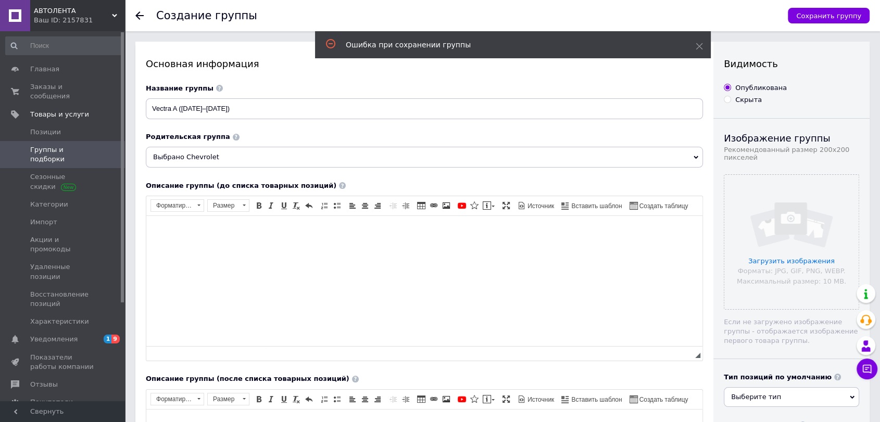
click at [253, 163] on span "Выбрано Chevrolet" at bounding box center [424, 157] width 557 height 21
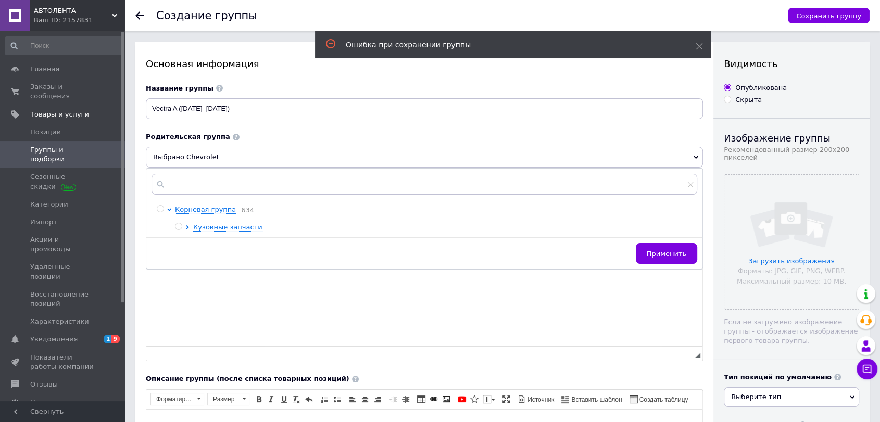
click at [256, 162] on span "Выбрано Chevrolet" at bounding box center [424, 157] width 557 height 21
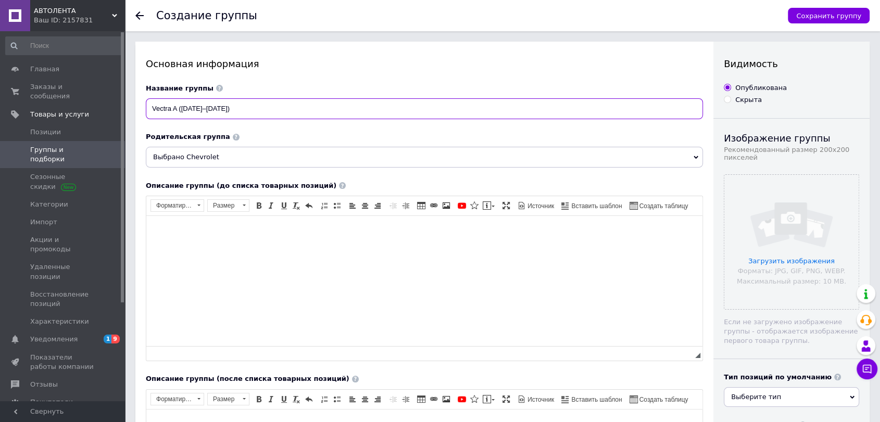
click at [239, 106] on input "Vectra A ([DATE]–[DATE])" at bounding box center [424, 108] width 557 height 21
drag, startPoint x: 216, startPoint y: 108, endPoint x: 122, endPoint y: 102, distance: 93.9
click at [122, 102] on div "АВТОЛЕНТА Ваш ID: 2157831 Сайт АВТОЛЕНТА Кабинет покупателя Проверить состояние…" at bounding box center [440, 389] width 880 height 778
click at [229, 109] on input "Vectra A ([DATE]–[DATE])" at bounding box center [424, 108] width 557 height 21
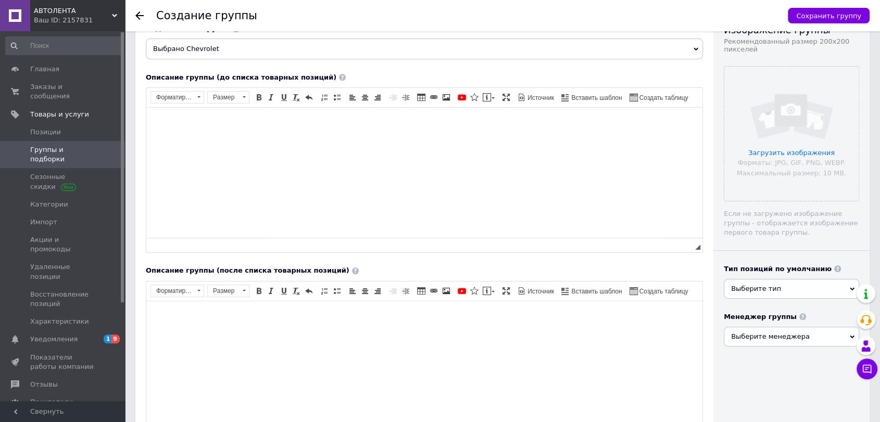
scroll to position [116, 0]
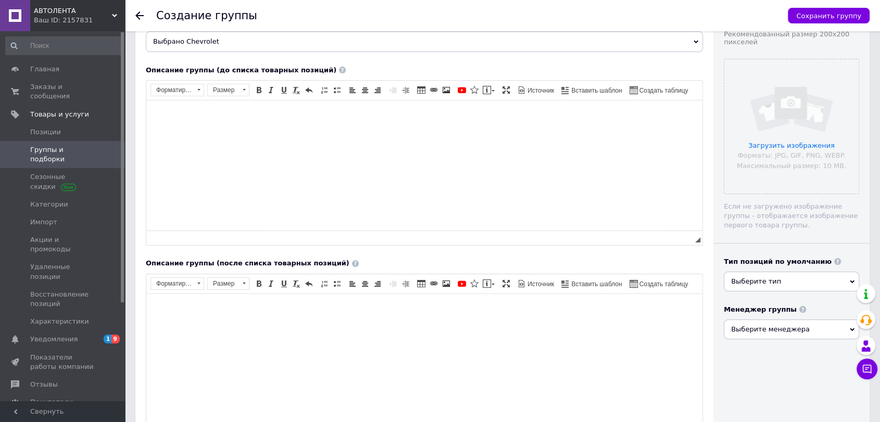
click at [782, 287] on span "Выберите тип" at bounding box center [791, 282] width 135 height 20
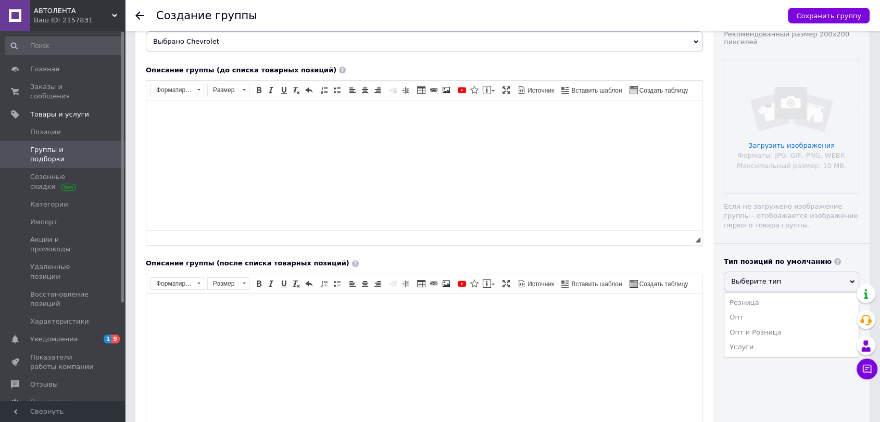
click at [782, 286] on span "Выберите тип" at bounding box center [791, 282] width 135 height 20
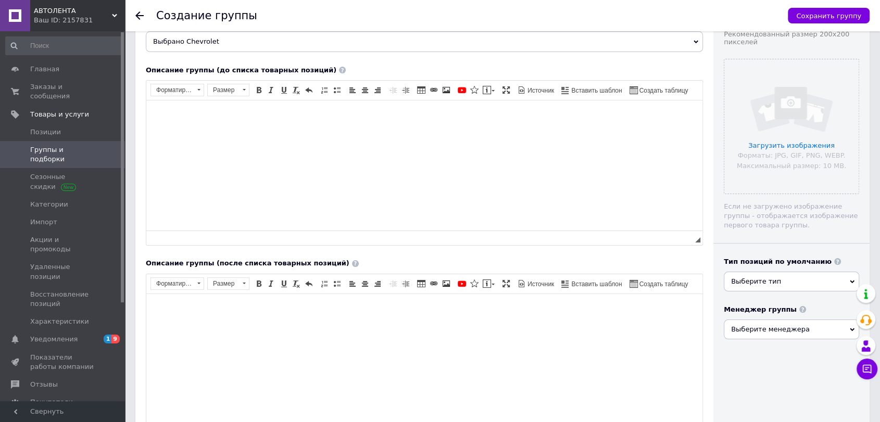
click at [784, 284] on span "Выберите тип" at bounding box center [791, 282] width 135 height 20
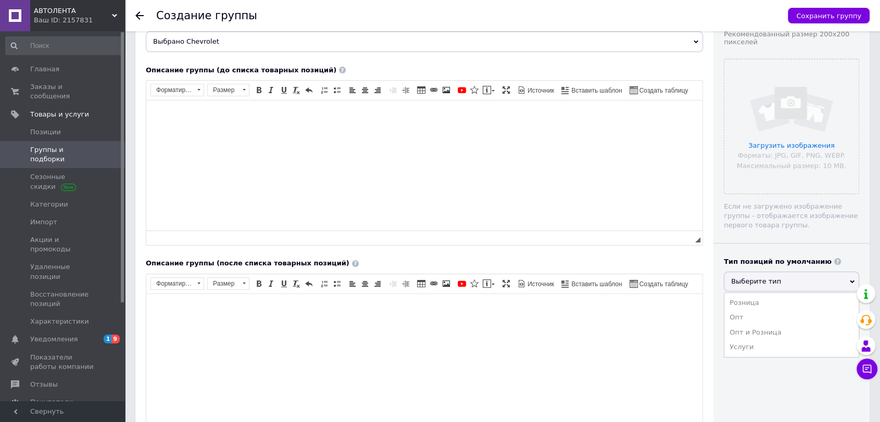
click at [783, 284] on span "Выберите тип" at bounding box center [791, 282] width 135 height 20
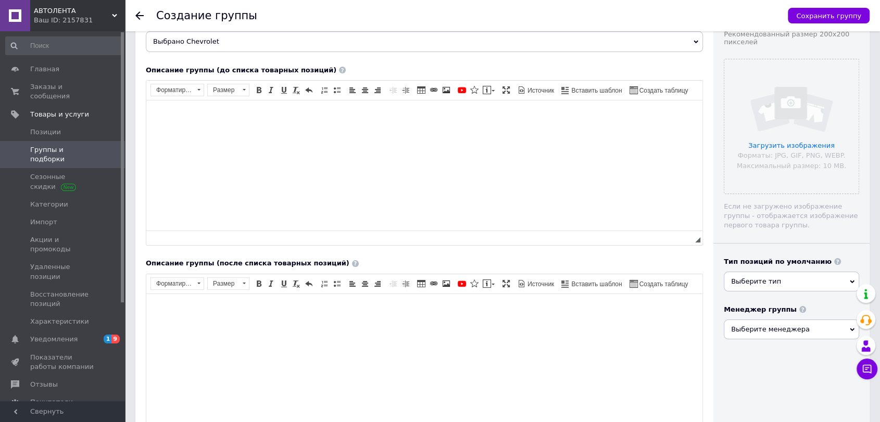
click at [765, 273] on div "Тип позиций по умолчанию Выберите тип Розница Опт Опт и Розница Услуги" at bounding box center [791, 274] width 135 height 35
click at [772, 285] on span "Выберите тип" at bounding box center [756, 281] width 50 height 8
click at [827, 265] on div "Тип позиций по умолчанию" at bounding box center [791, 262] width 135 height 10
click at [834, 262] on span at bounding box center [837, 261] width 7 height 7
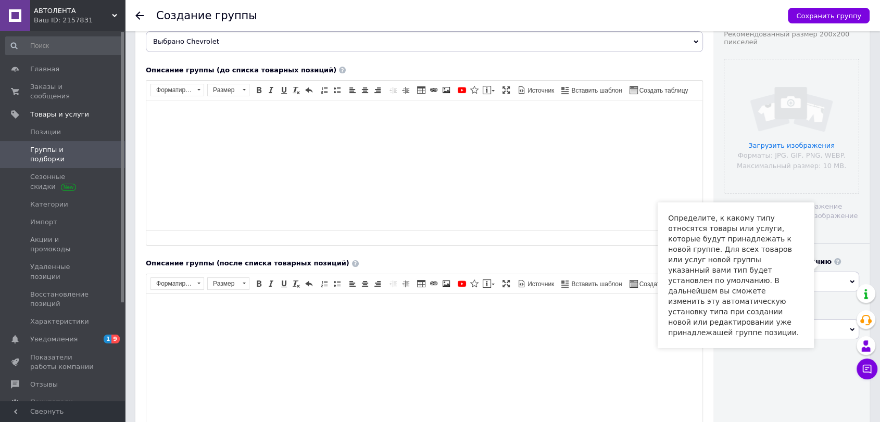
click at [828, 285] on span "Выберите тип" at bounding box center [791, 282] width 135 height 20
click at [781, 301] on li "Розница" at bounding box center [791, 303] width 134 height 15
click at [829, 18] on span "Сохранить группу" at bounding box center [828, 16] width 65 height 8
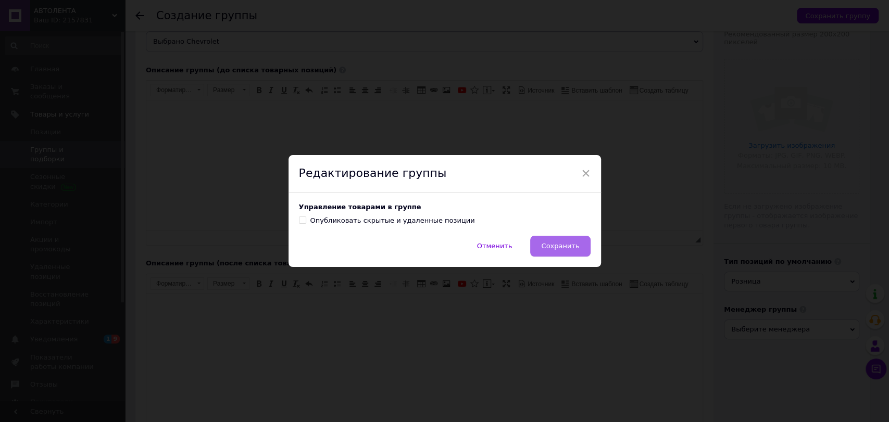
drag, startPoint x: 582, startPoint y: 257, endPoint x: 571, endPoint y: 250, distance: 13.6
click at [579, 255] on div "Отменить   Сохранить" at bounding box center [444, 251] width 312 height 31
click at [549, 242] on button "Сохранить" at bounding box center [560, 246] width 60 height 21
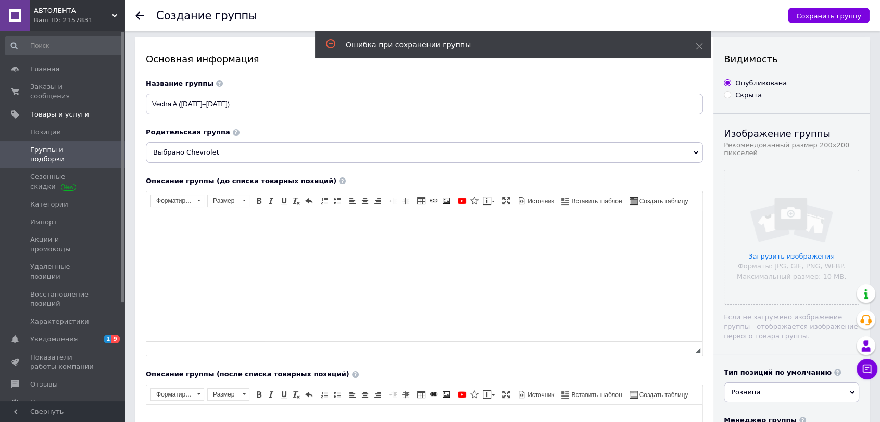
scroll to position [0, 0]
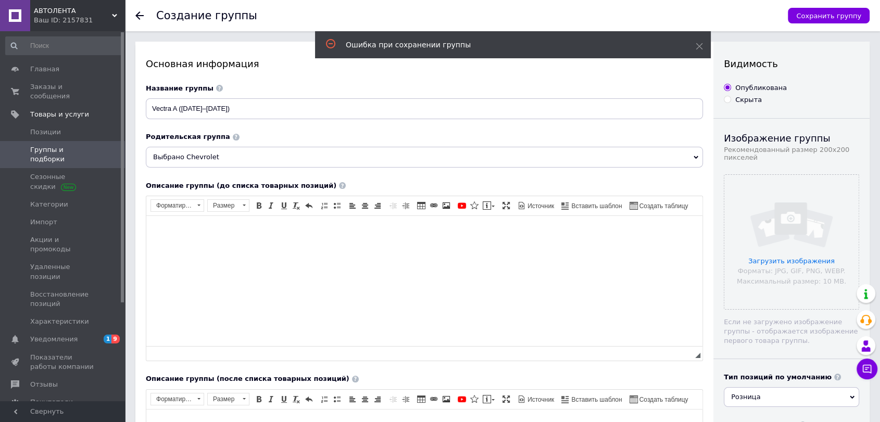
drag, startPoint x: 214, startPoint y: 92, endPoint x: 208, endPoint y: 88, distance: 7.2
click at [213, 92] on div "Название группы" at bounding box center [424, 88] width 557 height 10
click at [205, 86] on div "Название группы" at bounding box center [424, 88] width 557 height 10
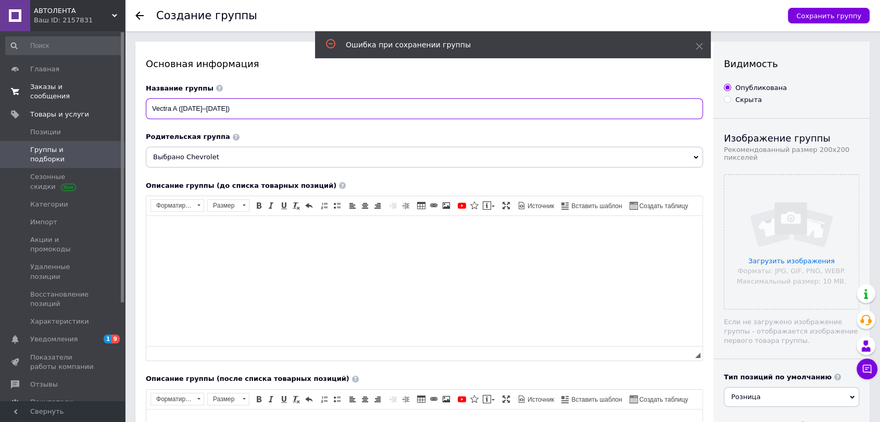
drag, startPoint x: 176, startPoint y: 101, endPoint x: 62, endPoint y: 94, distance: 114.2
click at [62, 94] on div "АВТОЛЕНТА Ваш ID: 2157831 Сайт АВТОЛЕНТА Кабинет покупателя Проверить состояние…" at bounding box center [440, 389] width 880 height 778
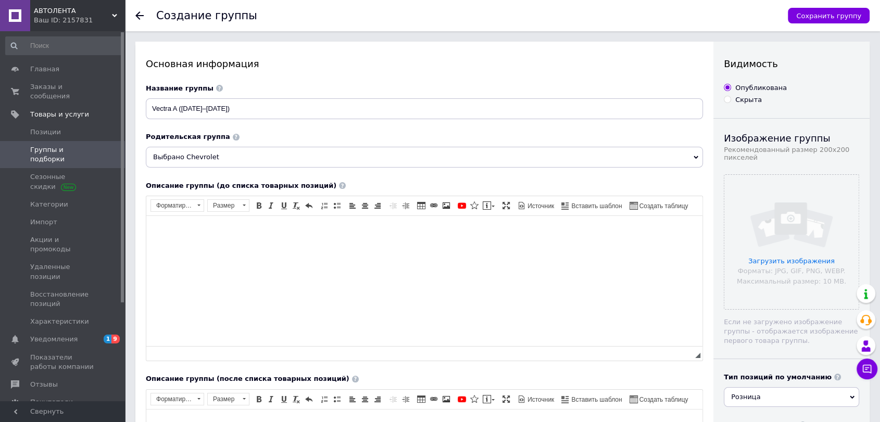
click at [49, 145] on span "Группы и подборки" at bounding box center [63, 154] width 66 height 19
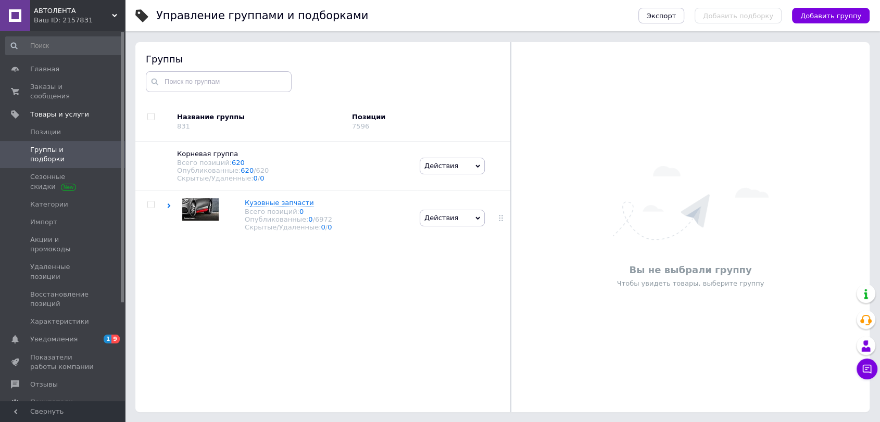
scroll to position [59, 0]
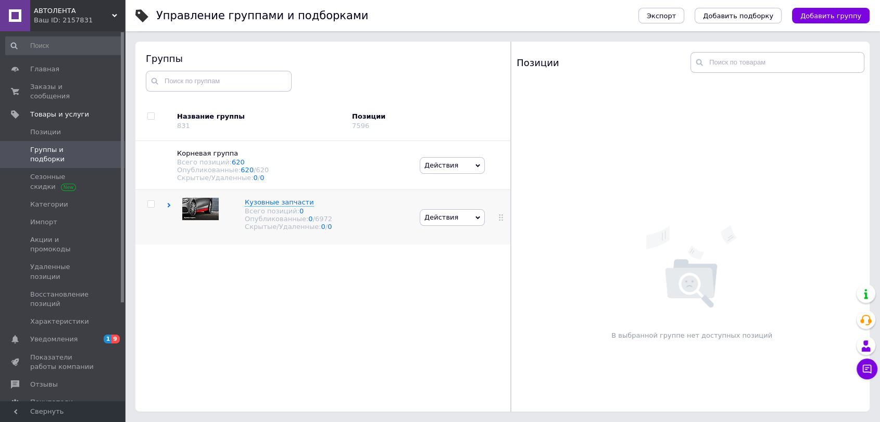
click at [167, 208] on icon at bounding box center [169, 205] width 5 height 5
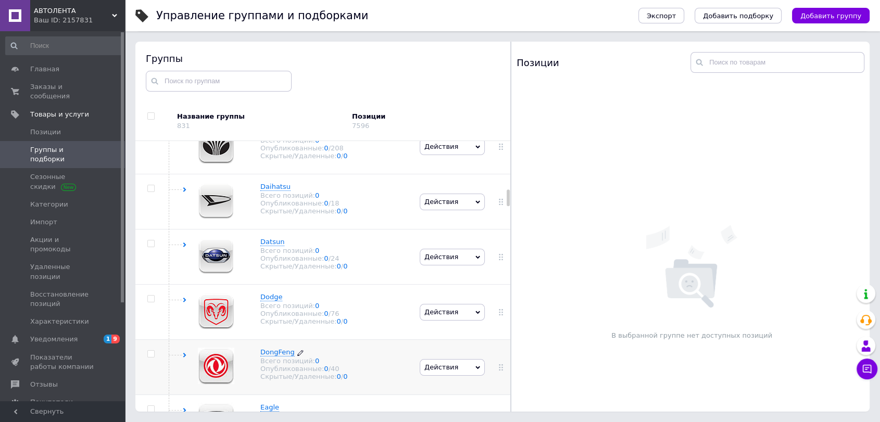
scroll to position [925, 0]
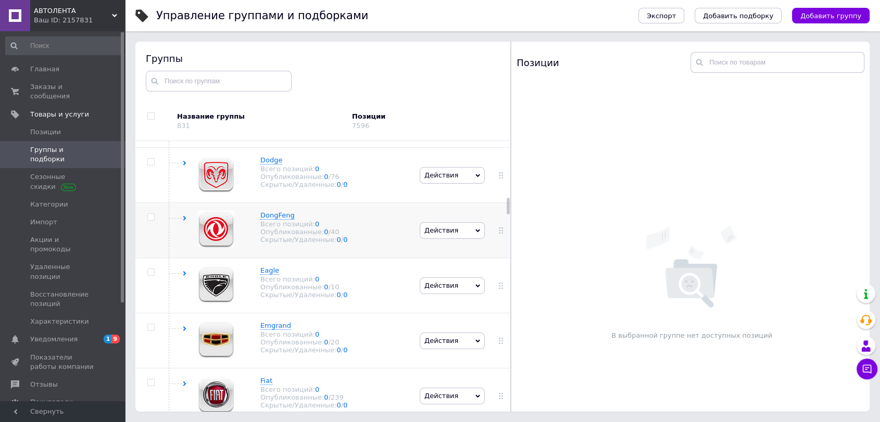
click at [466, 225] on span "Действия" at bounding box center [452, 230] width 65 height 17
click at [454, 294] on li "Добавить подгруппу" at bounding box center [452, 294] width 65 height 24
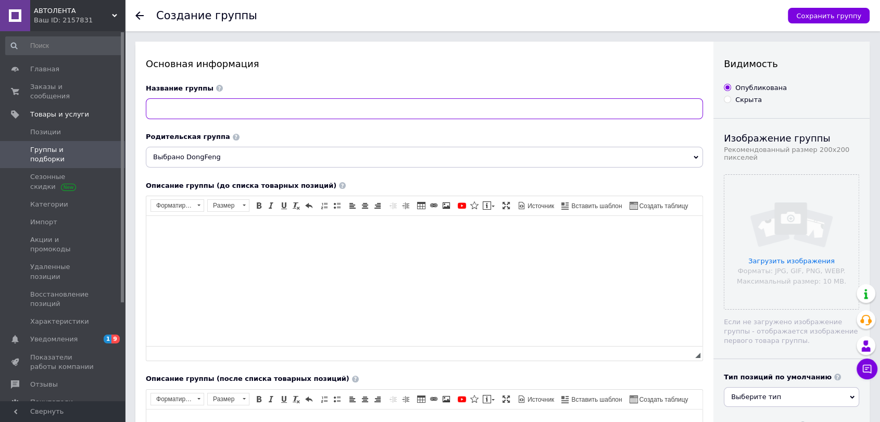
drag, startPoint x: 254, startPoint y: 108, endPoint x: 248, endPoint y: 111, distance: 6.5
click at [250, 108] on input at bounding box center [424, 108] width 557 height 21
paste input "Fengdu MX6 ([DATE]–[DATE])"
drag, startPoint x: 291, startPoint y: 105, endPoint x: 4, endPoint y: 99, distance: 286.9
click at [3, 98] on div "АВТОЛЕНТА Ваш ID: 2157831 Сайт АВТОЛЕНТА Кабинет покупателя Проверить состояние…" at bounding box center [440, 389] width 880 height 778
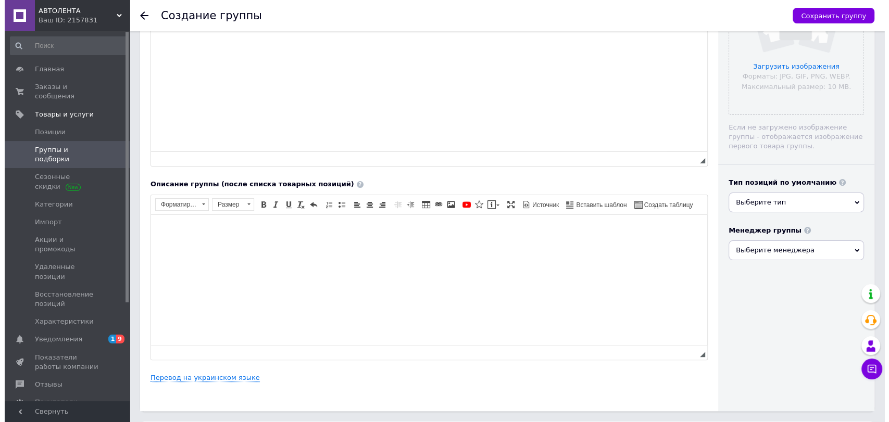
scroll to position [231, 0]
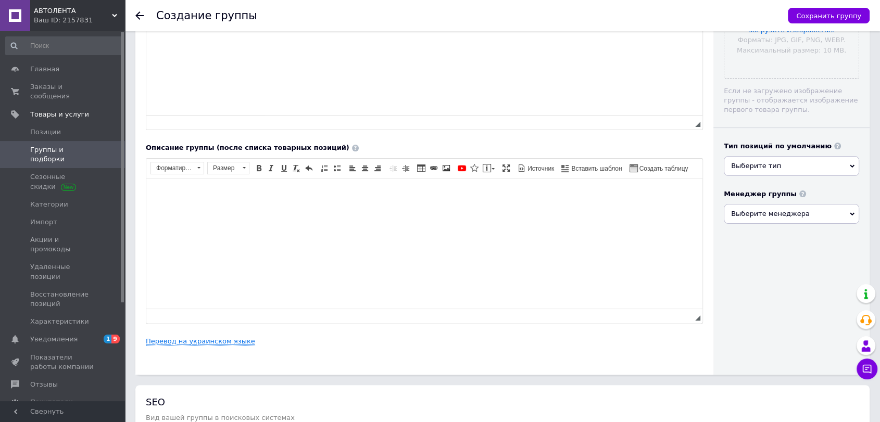
type input "Fengdu MX6 ([DATE]–[DATE])"
click at [210, 341] on link "Перевод на украинском языке" at bounding box center [200, 341] width 109 height 8
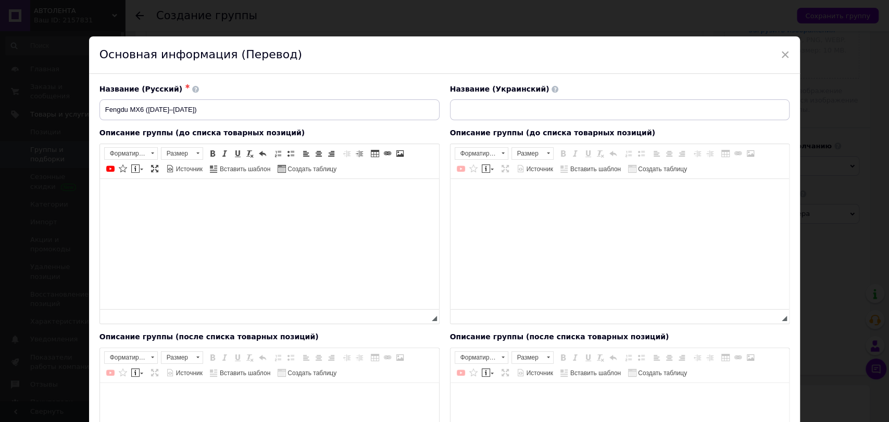
scroll to position [0, 0]
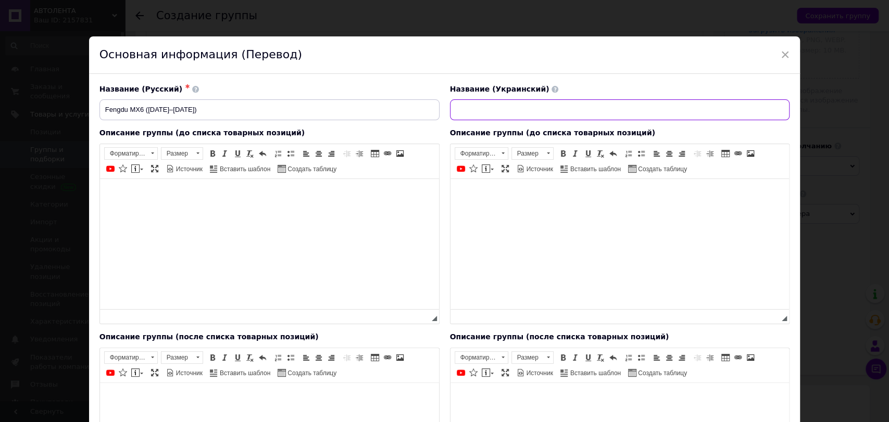
click at [487, 109] on input at bounding box center [620, 109] width 340 height 21
paste input "Fengdu MX6 ([DATE]–[DATE])"
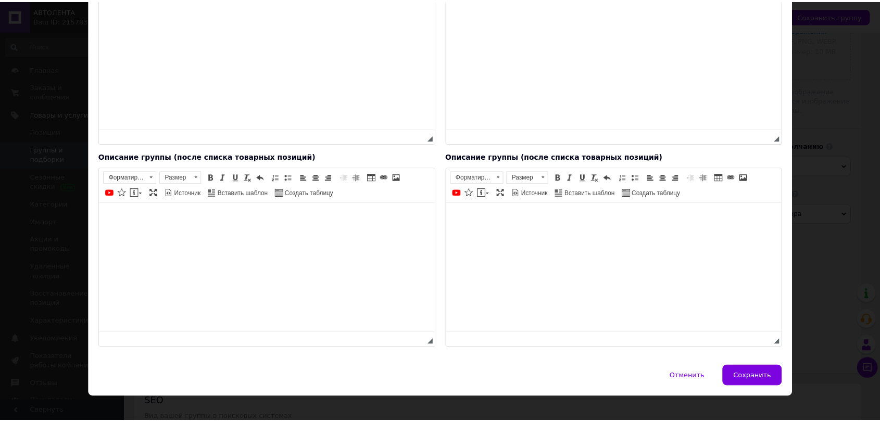
scroll to position [190, 0]
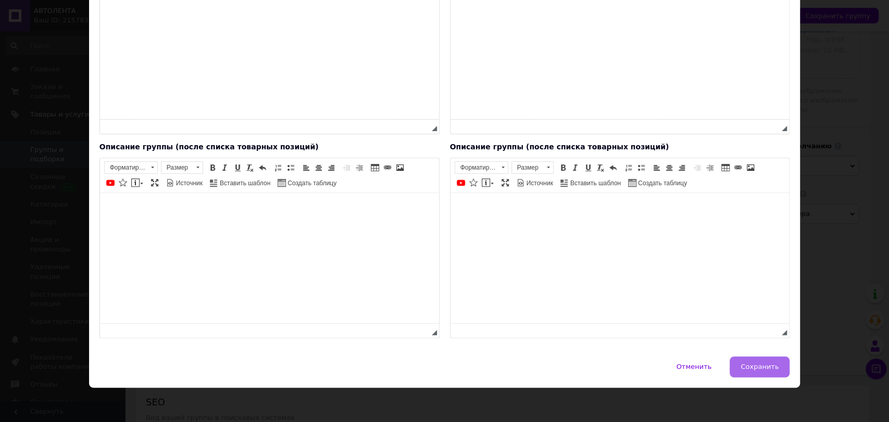
type input "Fengdu MX6 ([DATE]–[DATE])"
click at [785, 362] on div "Отменить   Сохранить" at bounding box center [444, 372] width 711 height 31
click at [758, 373] on button "Сохранить" at bounding box center [759, 367] width 60 height 21
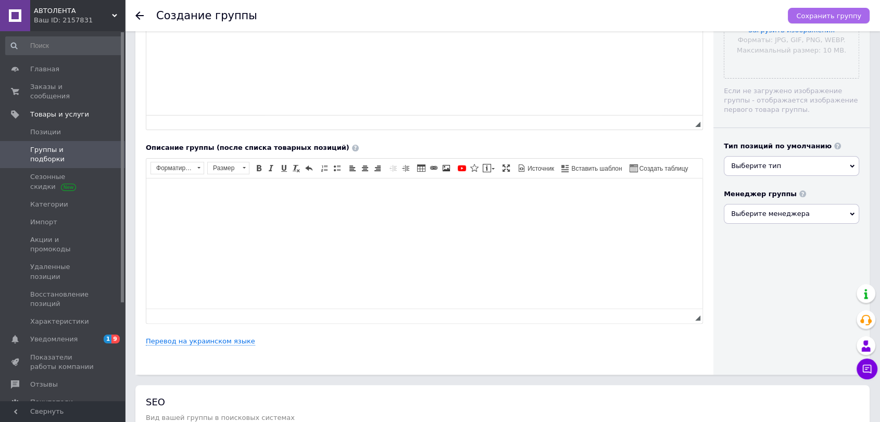
click at [819, 7] on div "Сохранить группу" at bounding box center [823, 15] width 92 height 31
click at [816, 12] on span "Сохранить группу" at bounding box center [828, 16] width 65 height 8
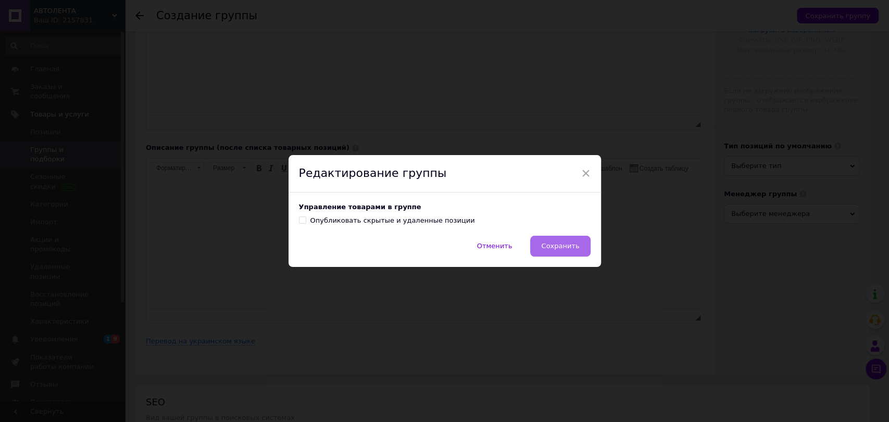
click at [554, 246] on span "Сохранить" at bounding box center [560, 246] width 38 height 8
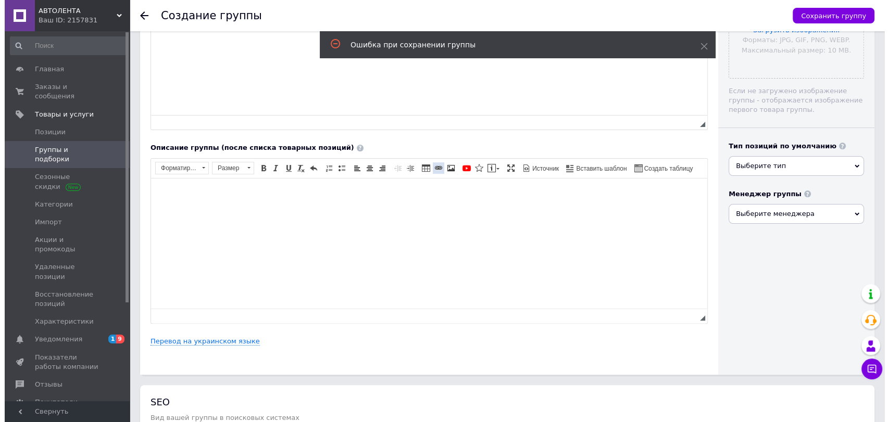
scroll to position [0, 0]
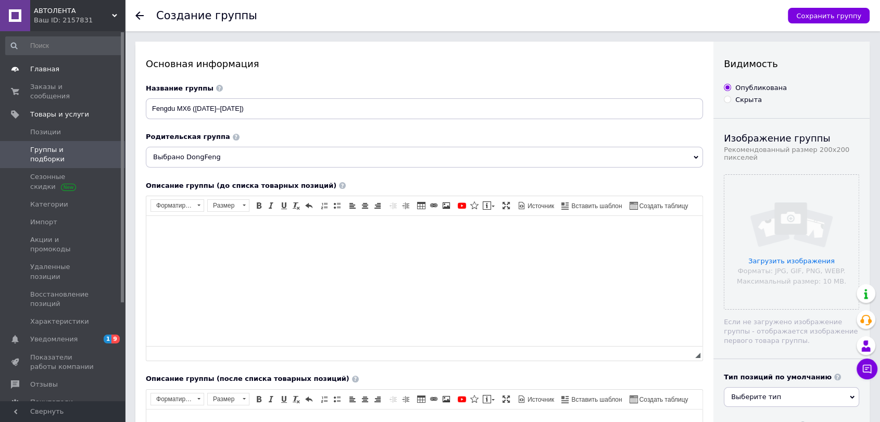
click at [39, 66] on span "Главная" at bounding box center [44, 69] width 29 height 9
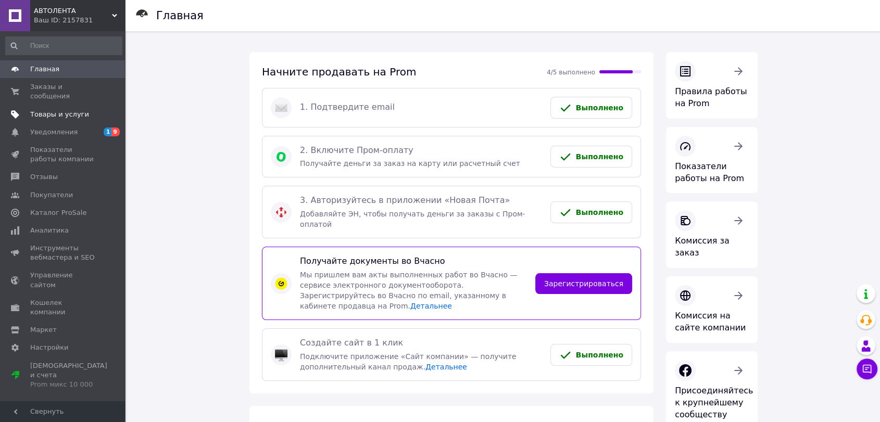
click at [64, 110] on span "Товары и услуги" at bounding box center [59, 114] width 59 height 9
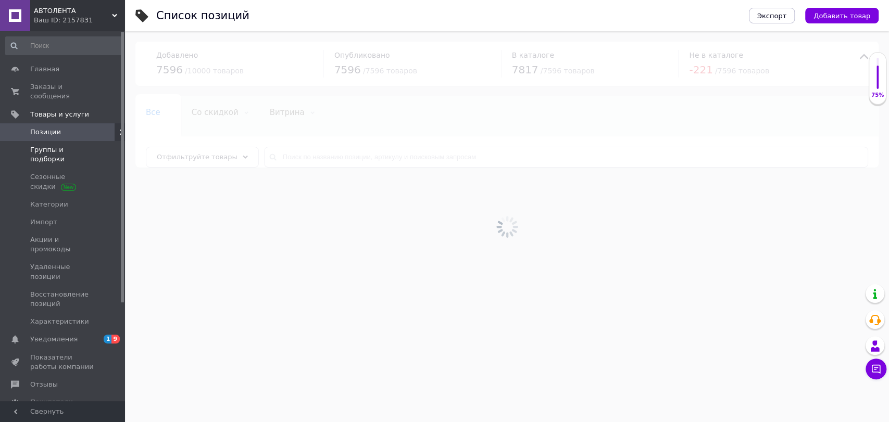
click at [58, 145] on span "Группы и подборки" at bounding box center [63, 154] width 66 height 19
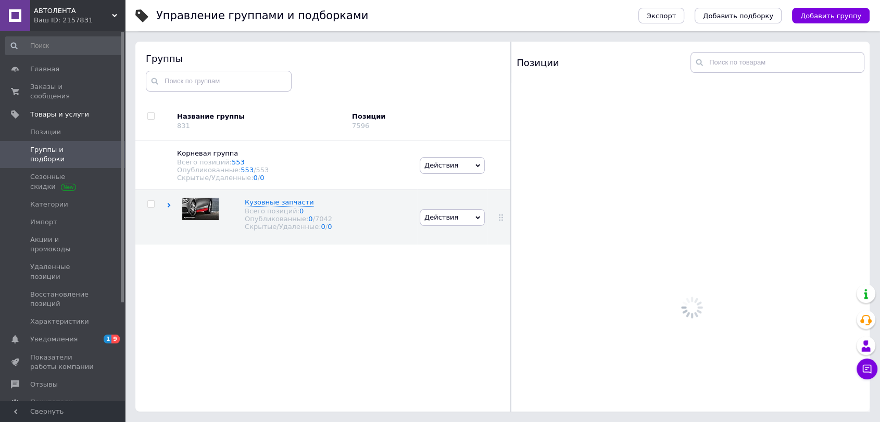
scroll to position [59, 0]
click at [169, 208] on use at bounding box center [169, 205] width 3 height 5
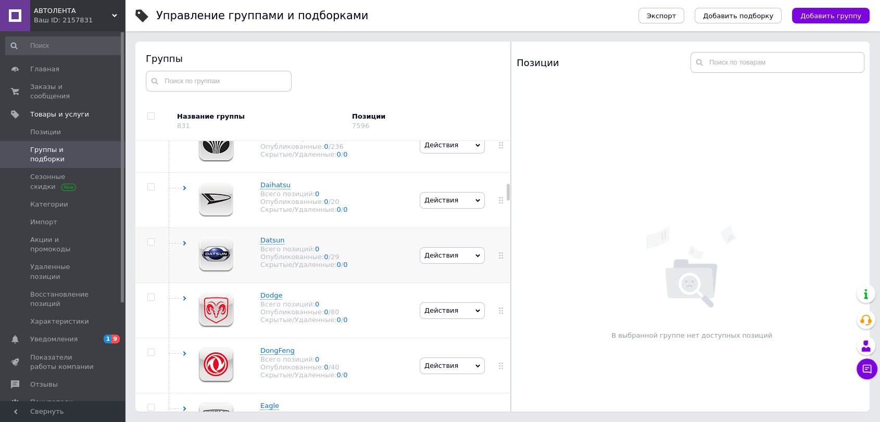
scroll to position [809, 0]
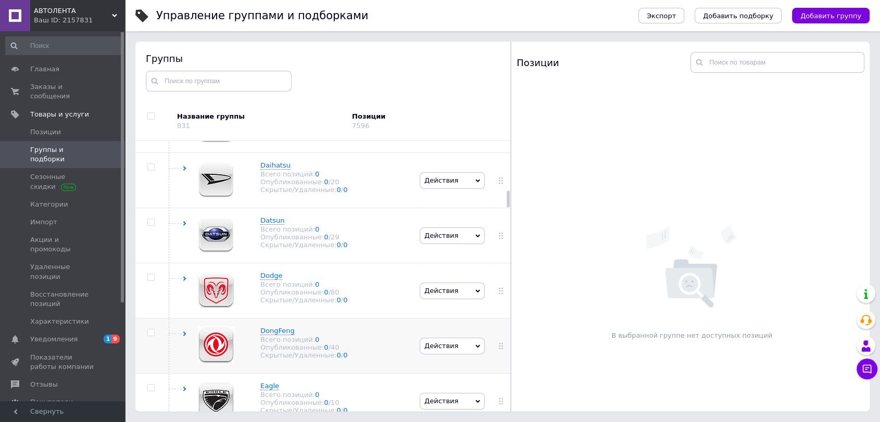
click at [462, 347] on span "Действия" at bounding box center [452, 346] width 65 height 17
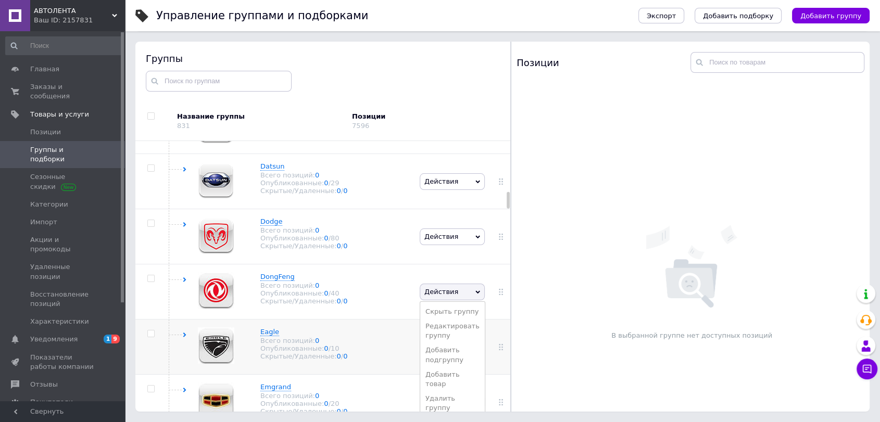
scroll to position [867, 0]
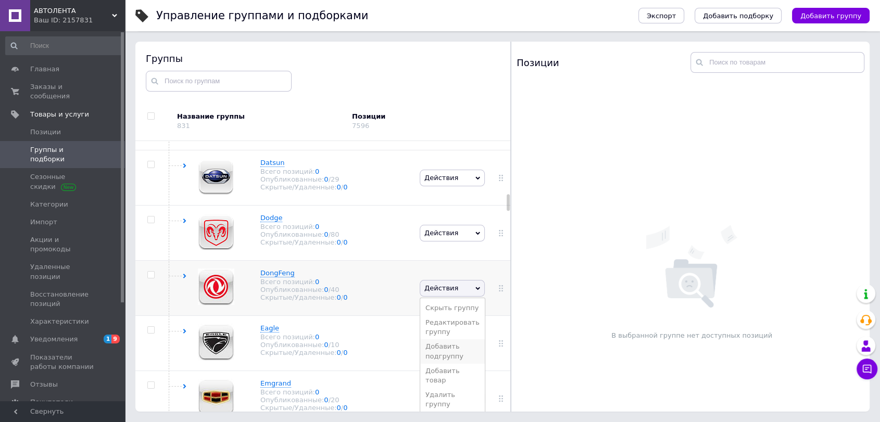
click at [440, 352] on li "Добавить подгруппу" at bounding box center [452, 351] width 65 height 24
